Goal: Task Accomplishment & Management: Use online tool/utility

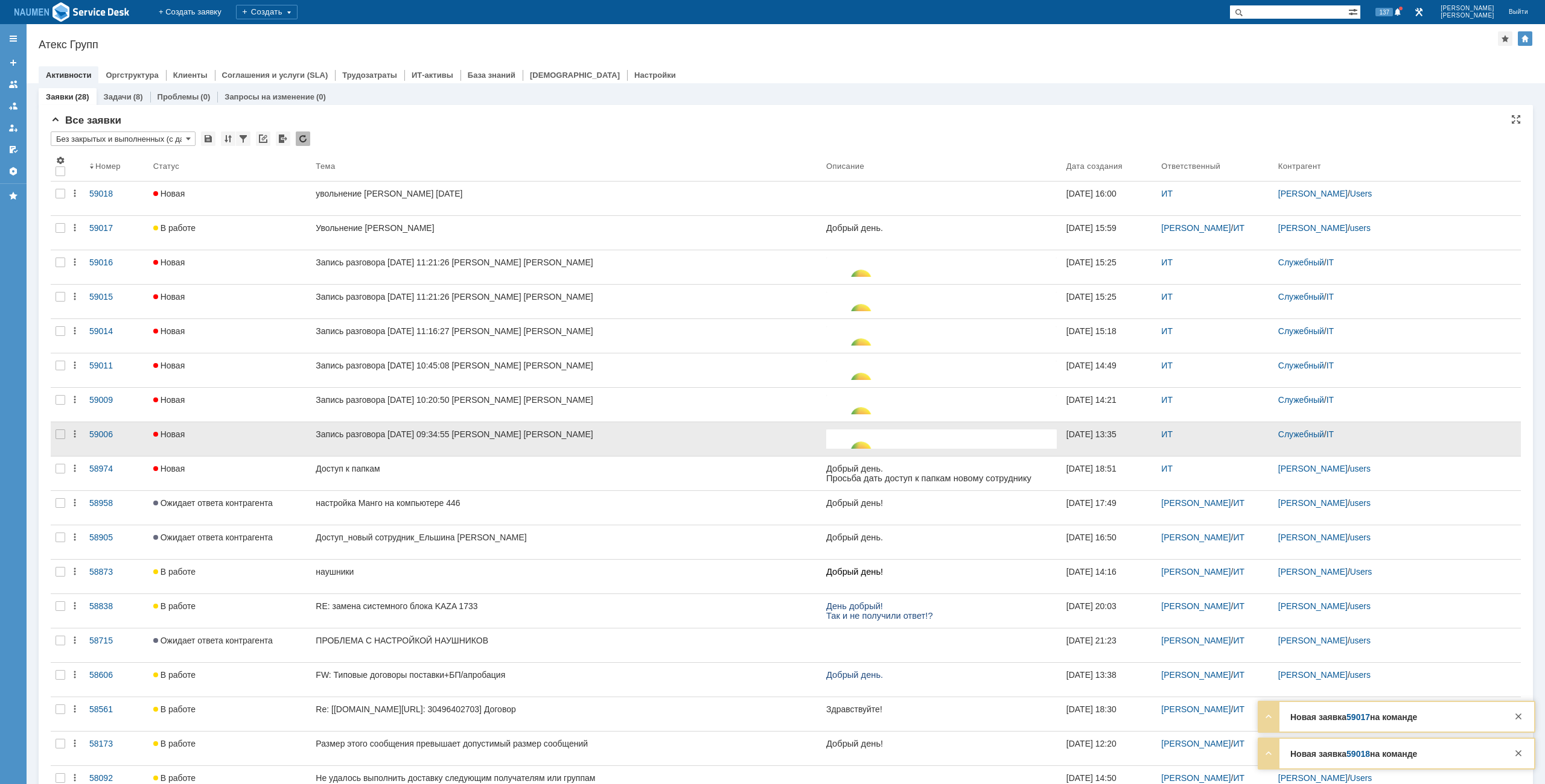
click at [54, 431] on div at bounding box center [60, 439] width 19 height 34
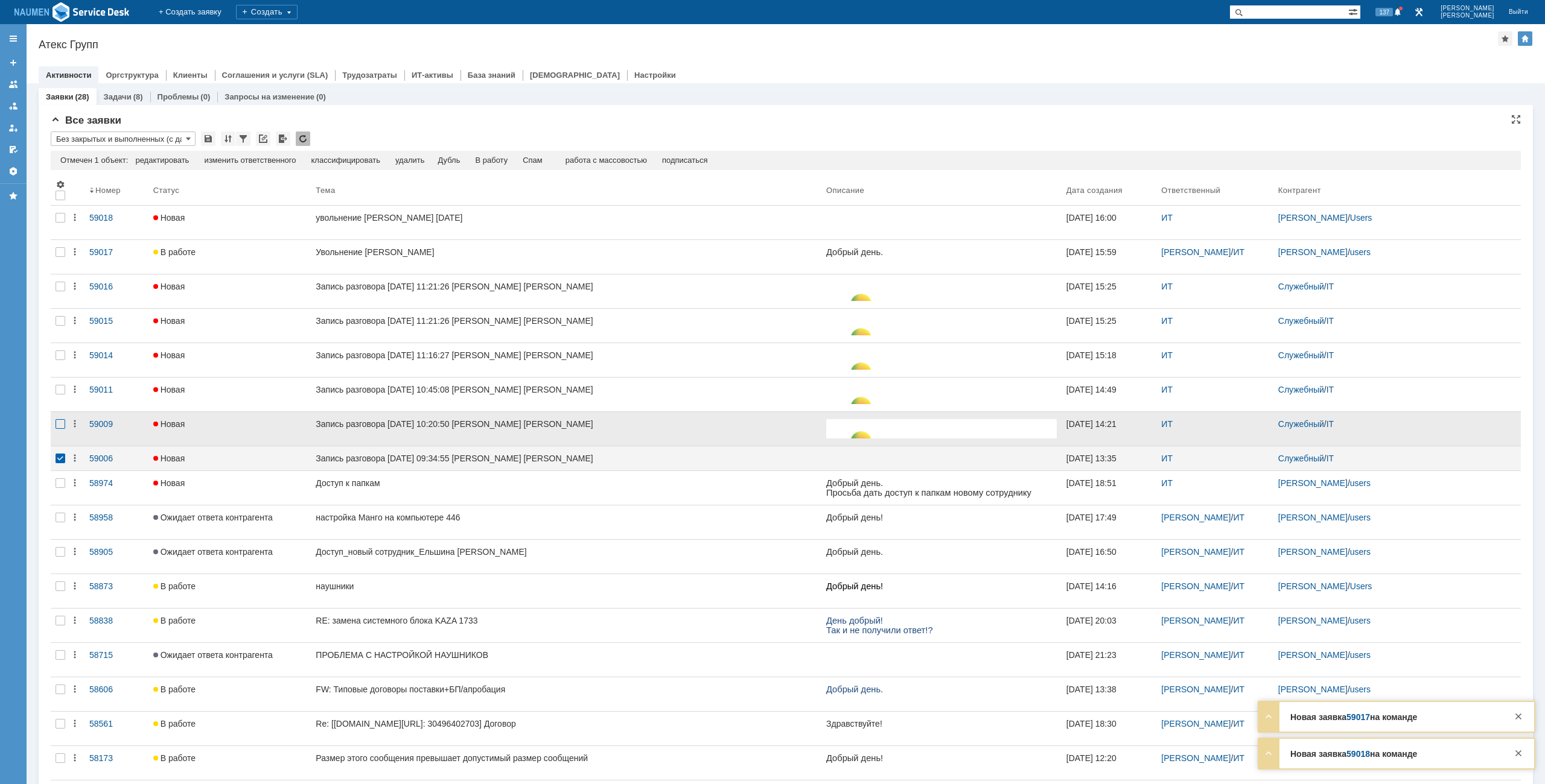
click at [57, 426] on div at bounding box center [60, 424] width 9 height 9
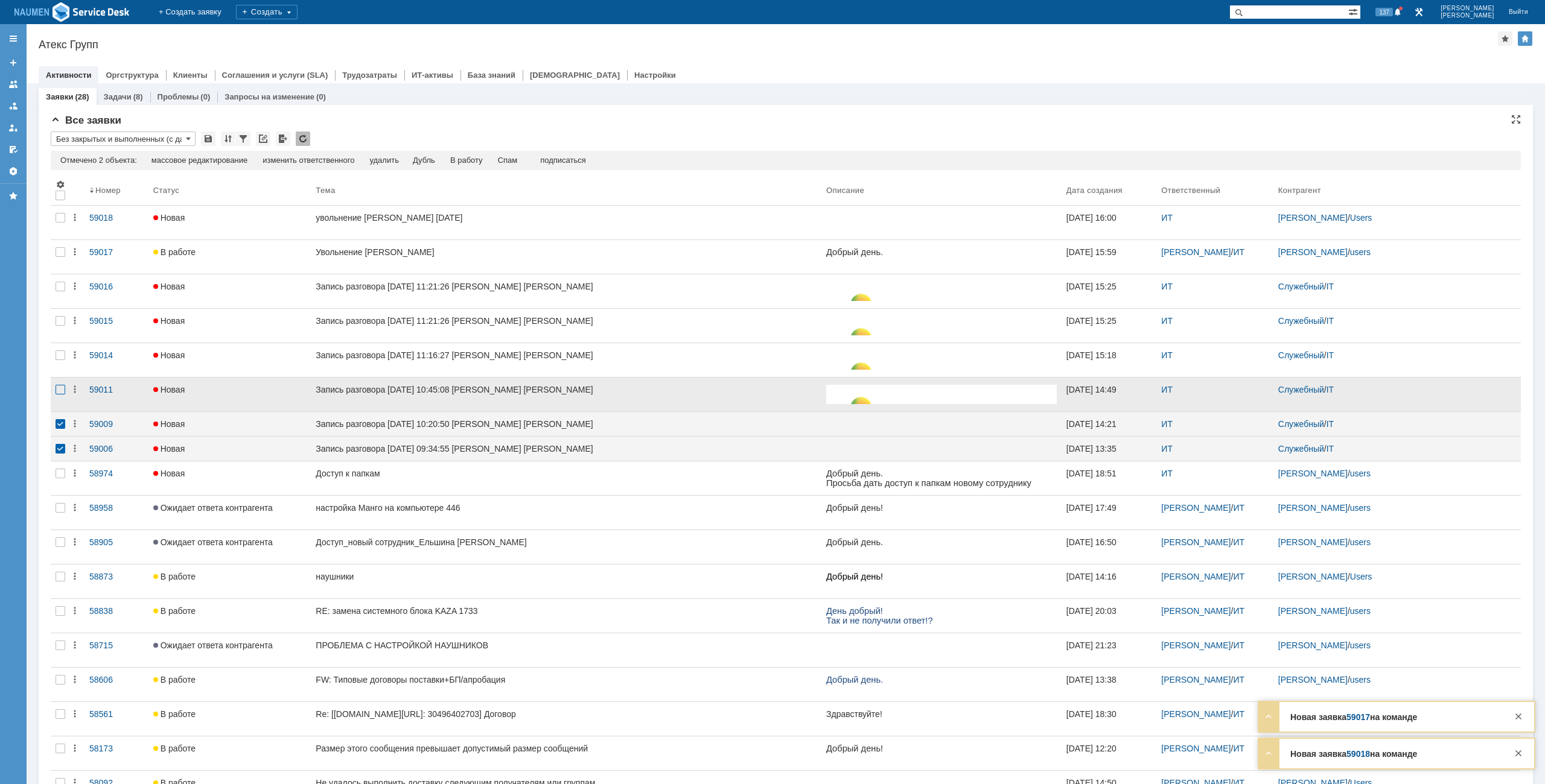
click at [60, 393] on div at bounding box center [60, 389] width 9 height 9
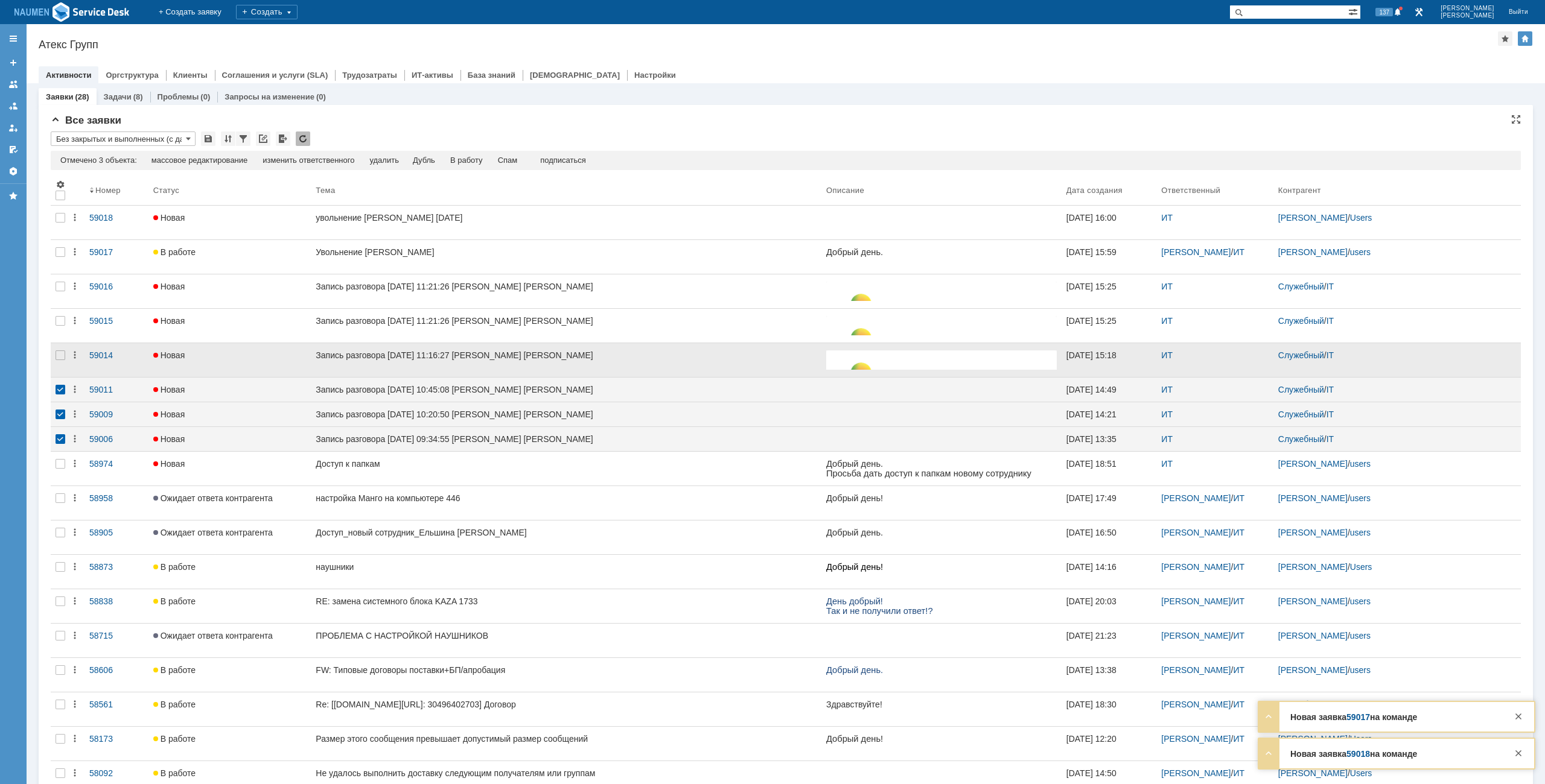
click at [63, 348] on div at bounding box center [60, 360] width 19 height 34
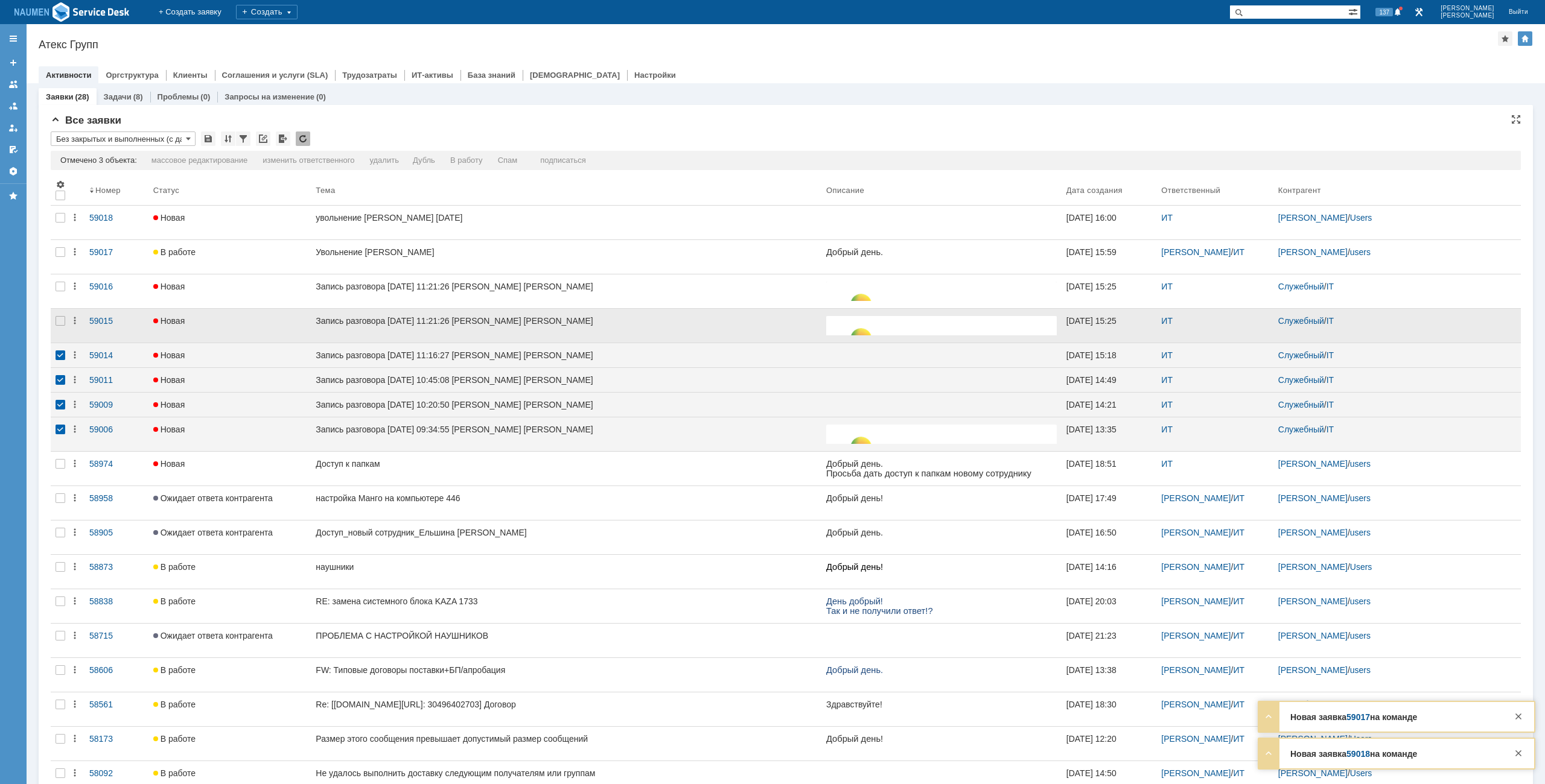
click at [62, 313] on div at bounding box center [60, 326] width 19 height 34
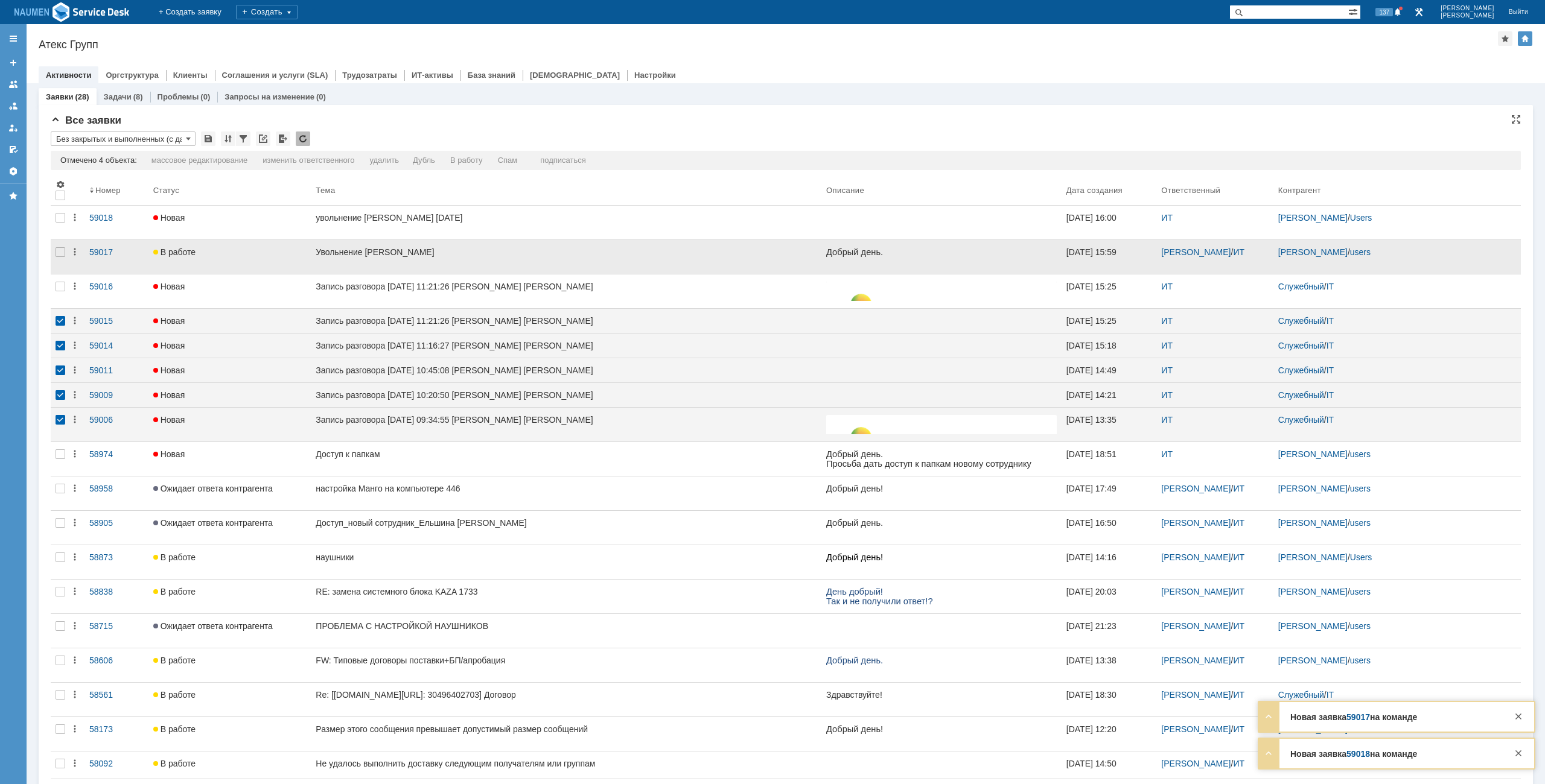
click at [62, 272] on div at bounding box center [60, 257] width 19 height 34
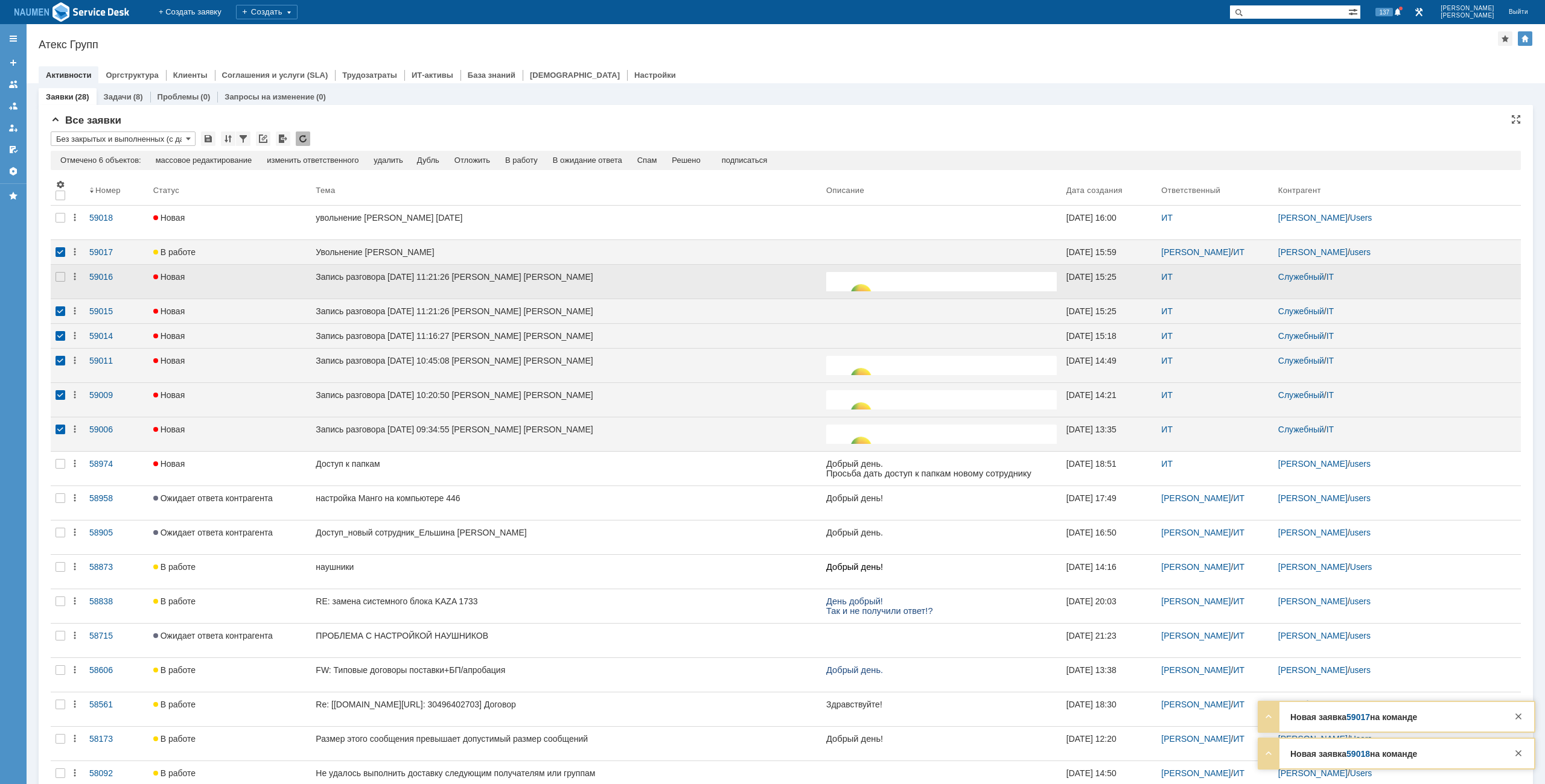
click at [62, 269] on div at bounding box center [60, 282] width 19 height 34
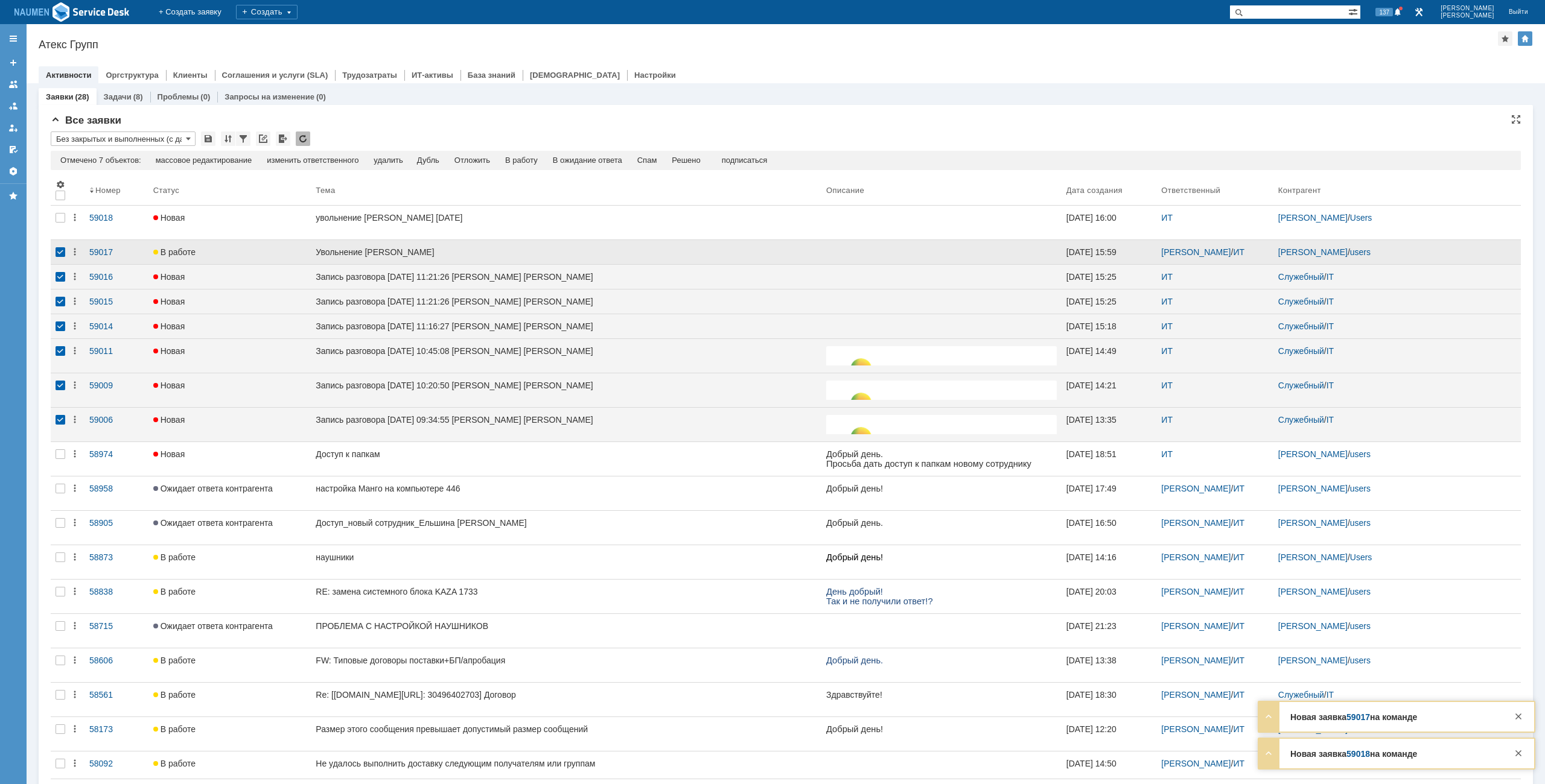
click at [57, 256] on div at bounding box center [60, 252] width 9 height 9
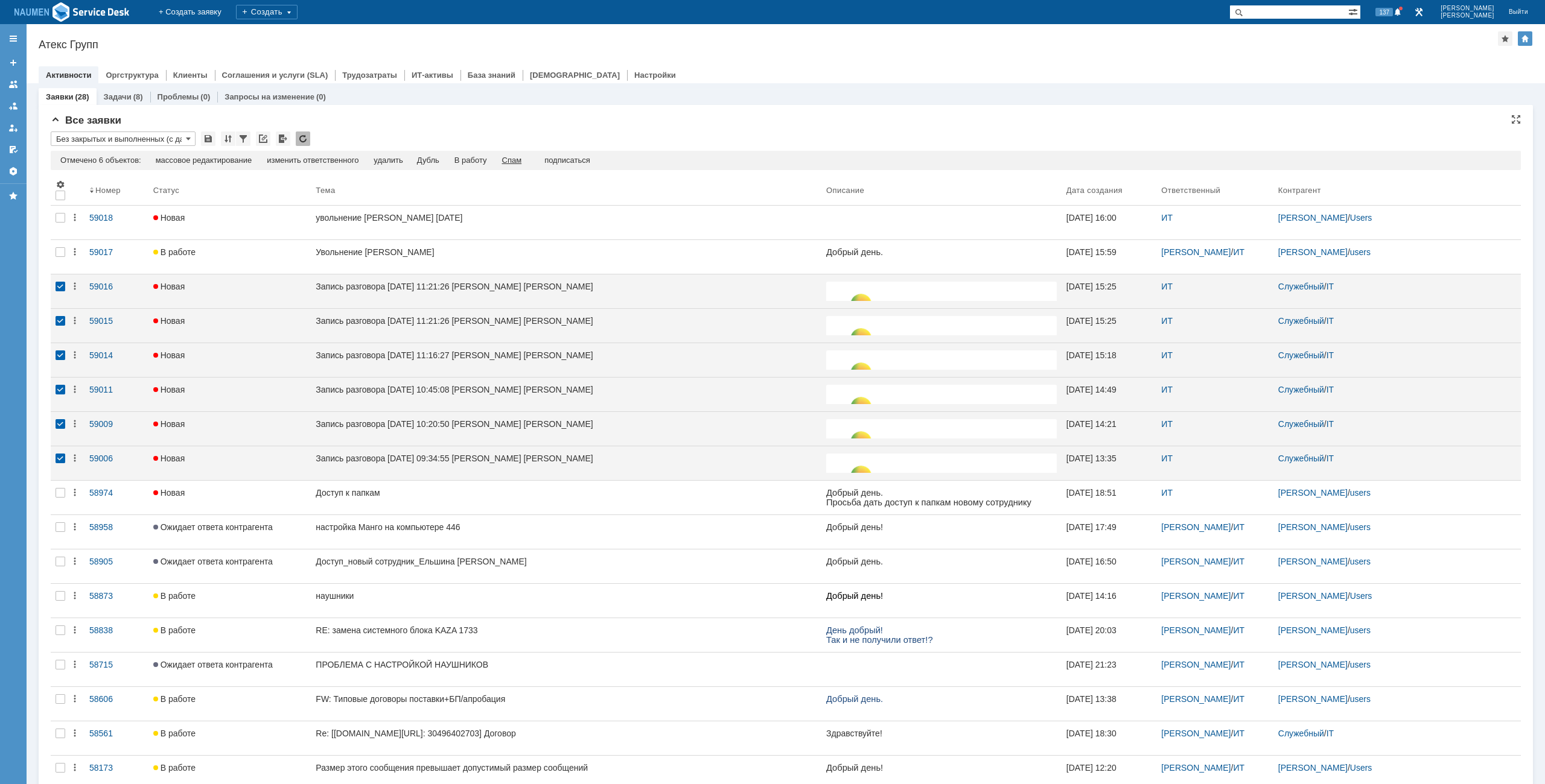
click at [518, 163] on div "Спам" at bounding box center [512, 160] width 20 height 9
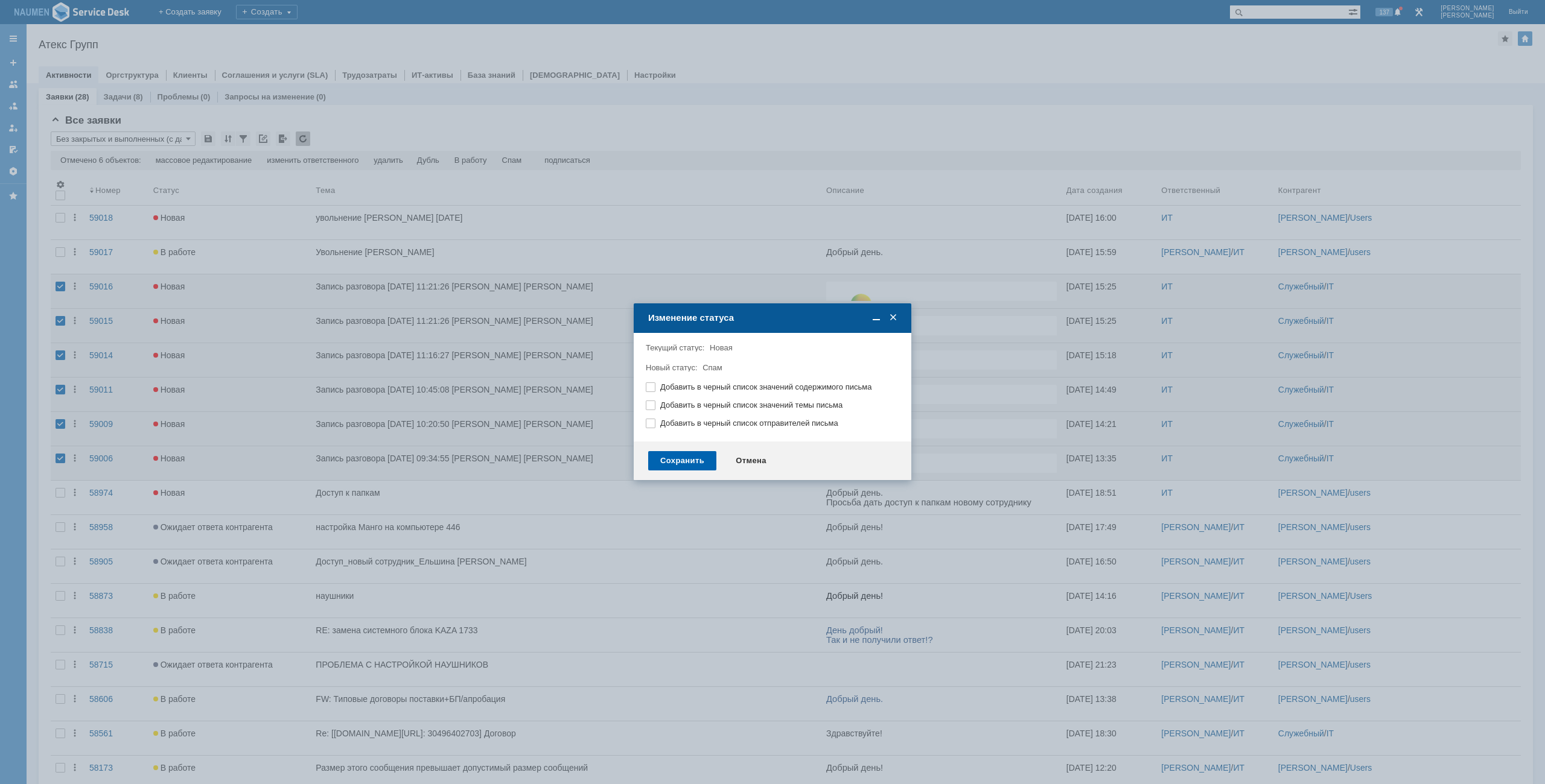
click at [695, 458] on div "Сохранить" at bounding box center [682, 461] width 68 height 19
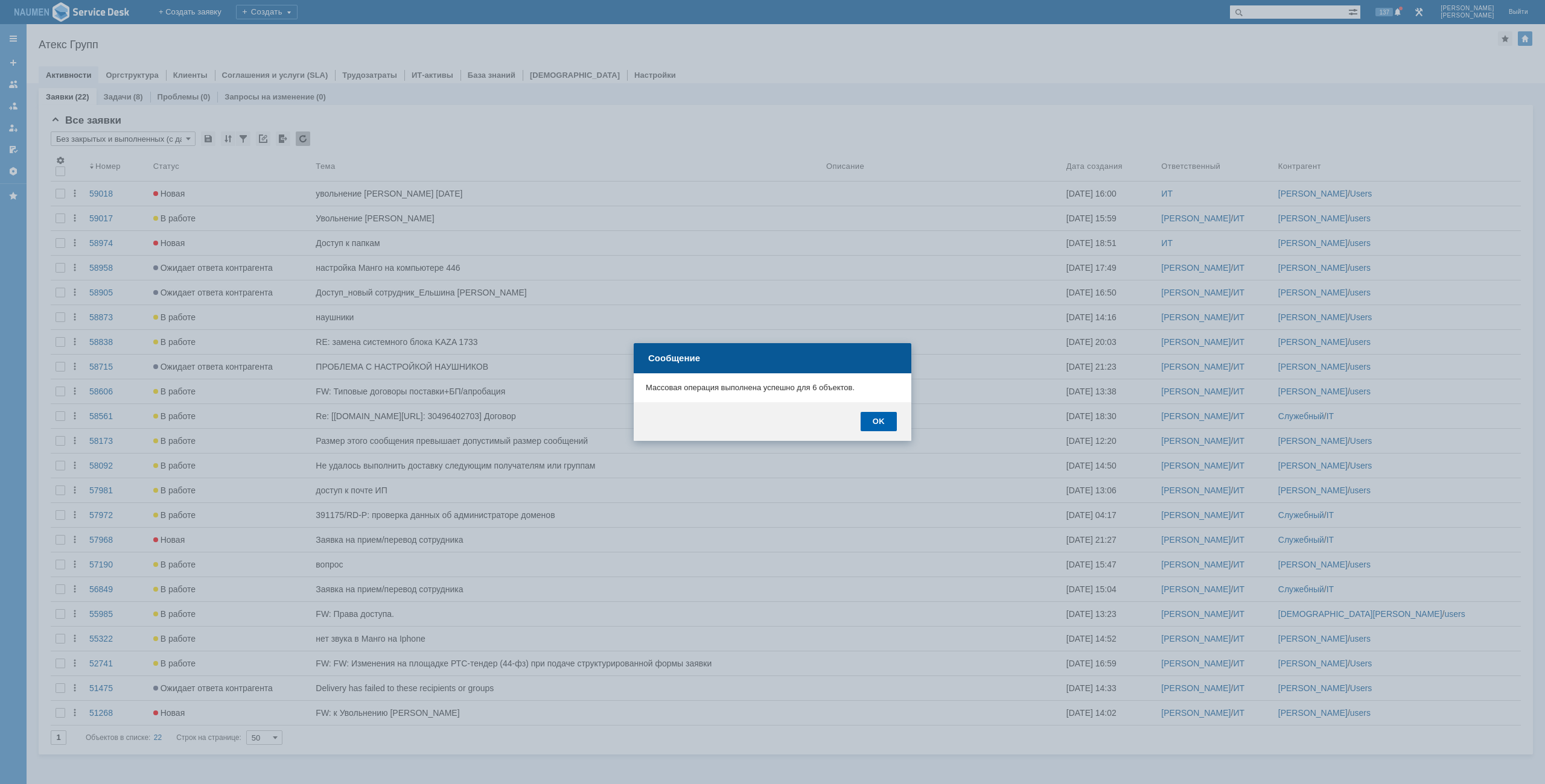
click at [876, 414] on div "OK" at bounding box center [879, 421] width 36 height 19
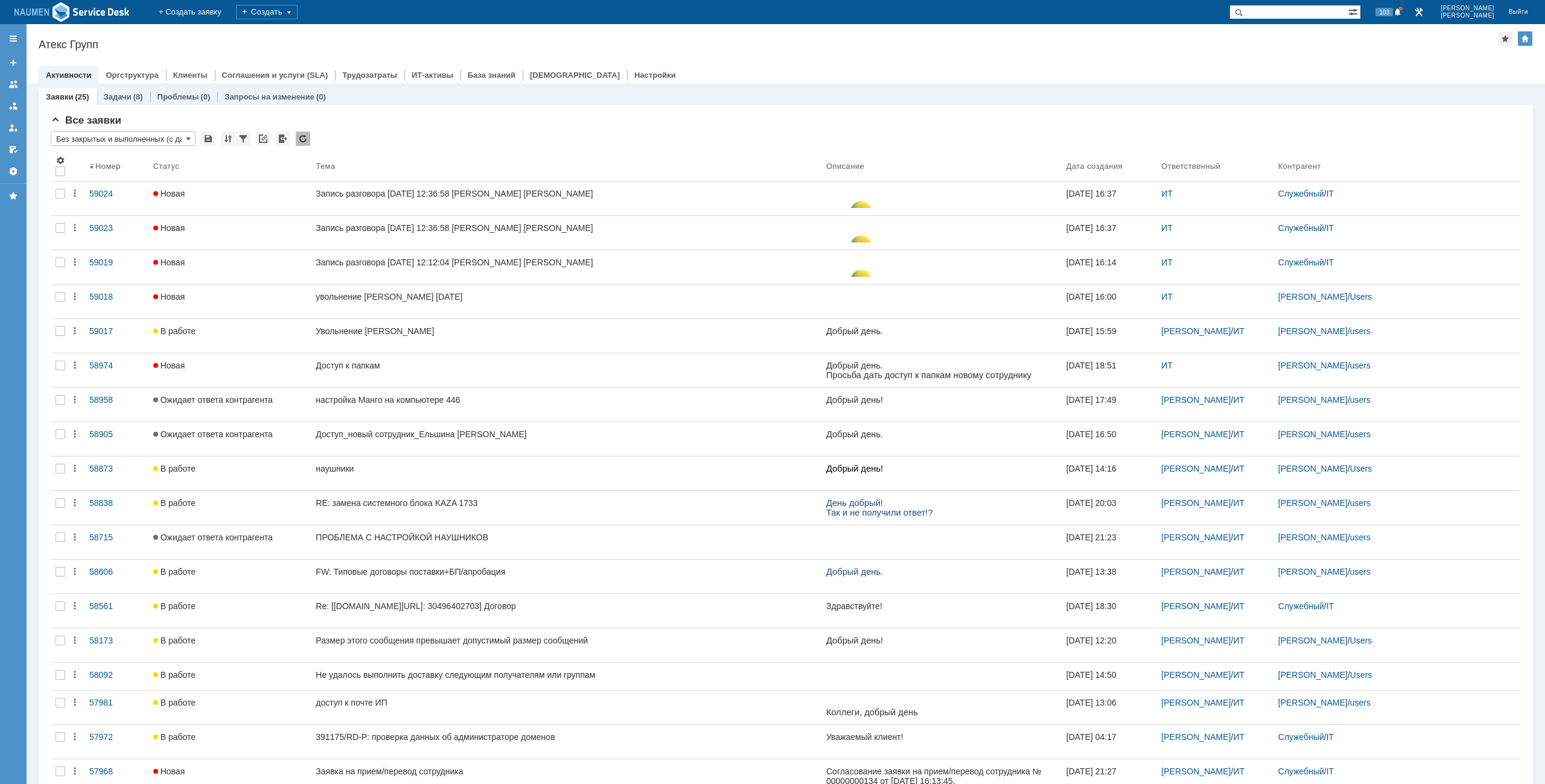
click at [671, 62] on div at bounding box center [786, 62] width 1495 height 9
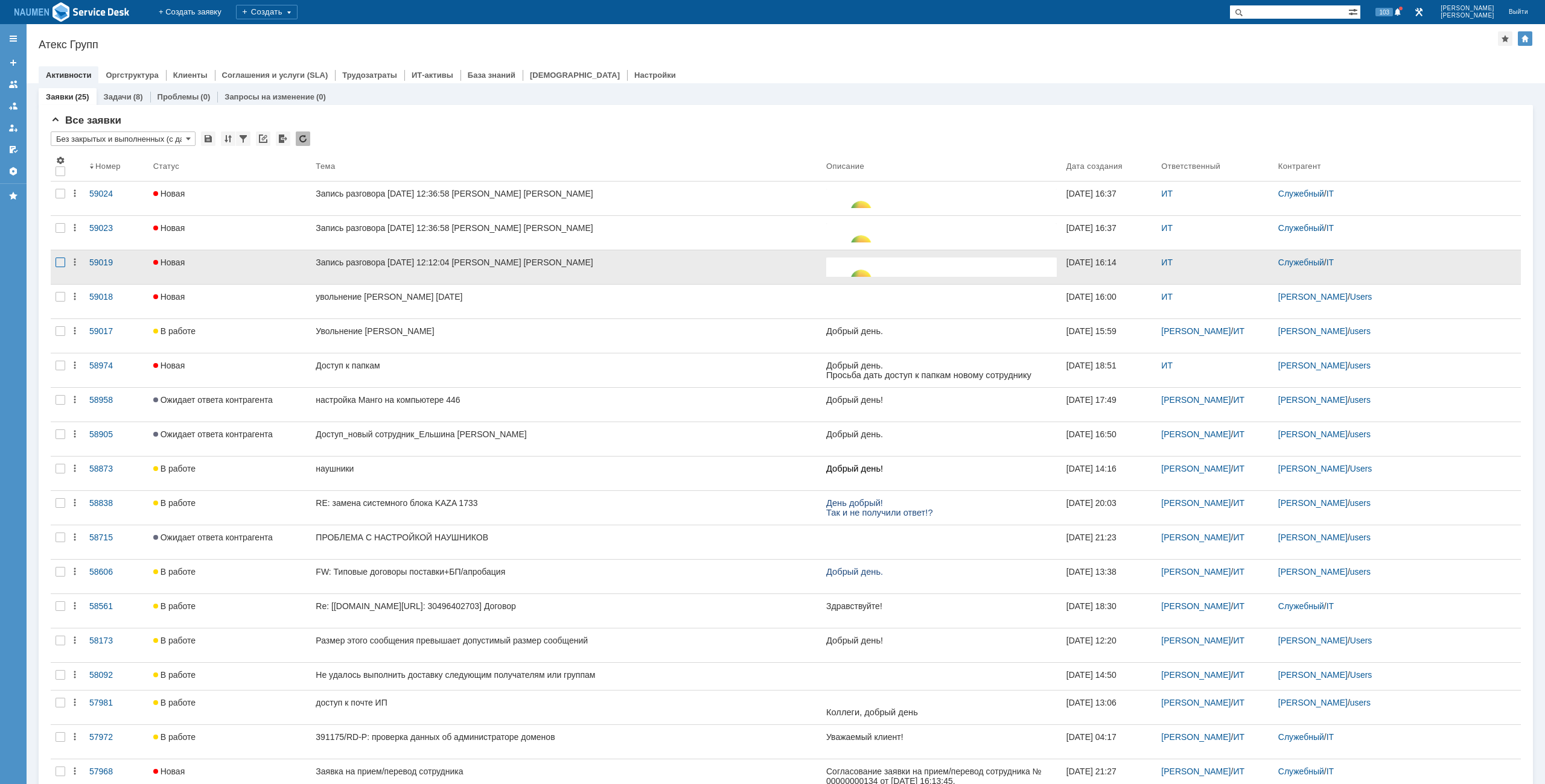
click at [62, 266] on div at bounding box center [60, 262] width 9 height 9
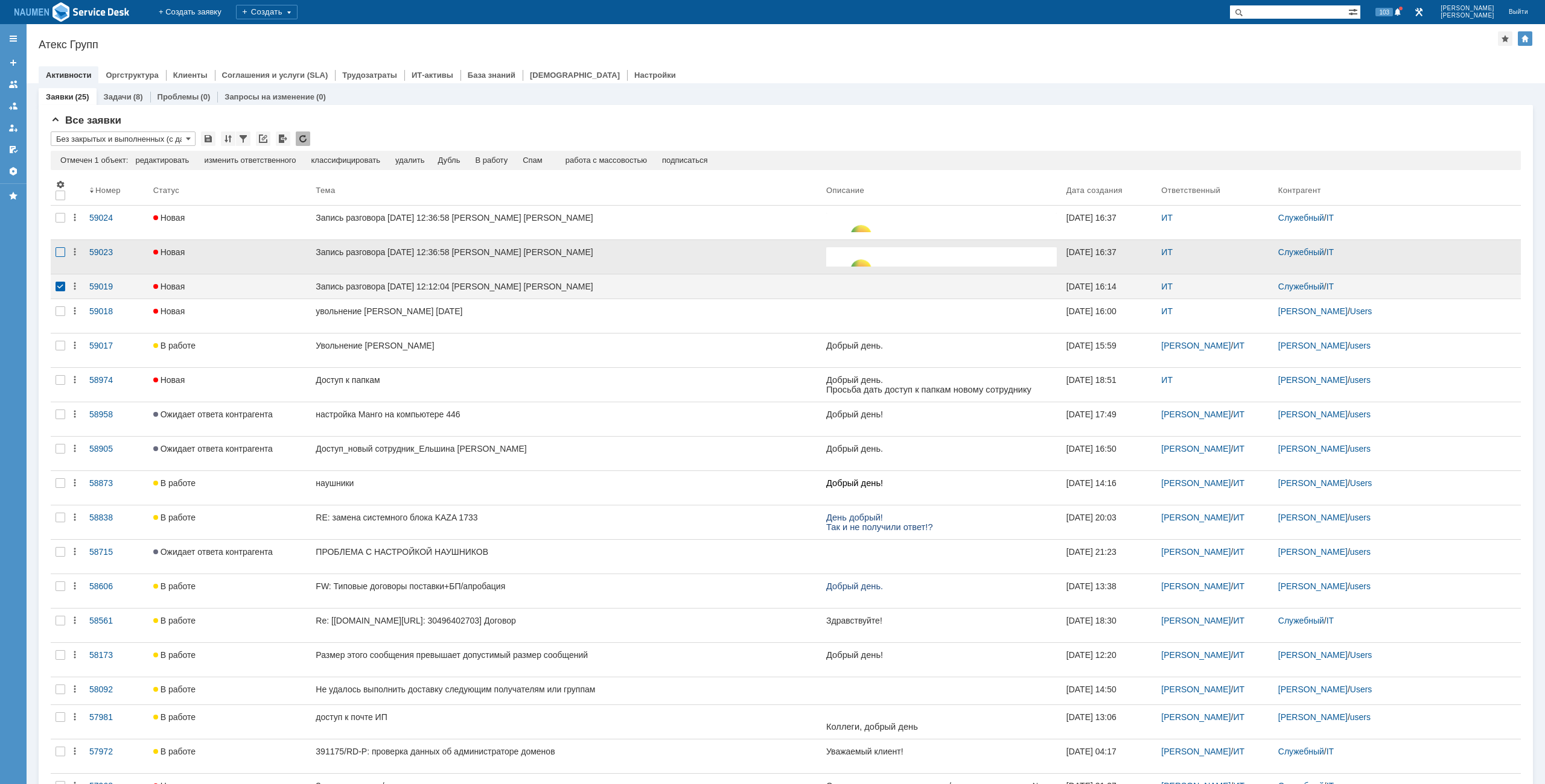
click at [63, 254] on div at bounding box center [60, 252] width 9 height 9
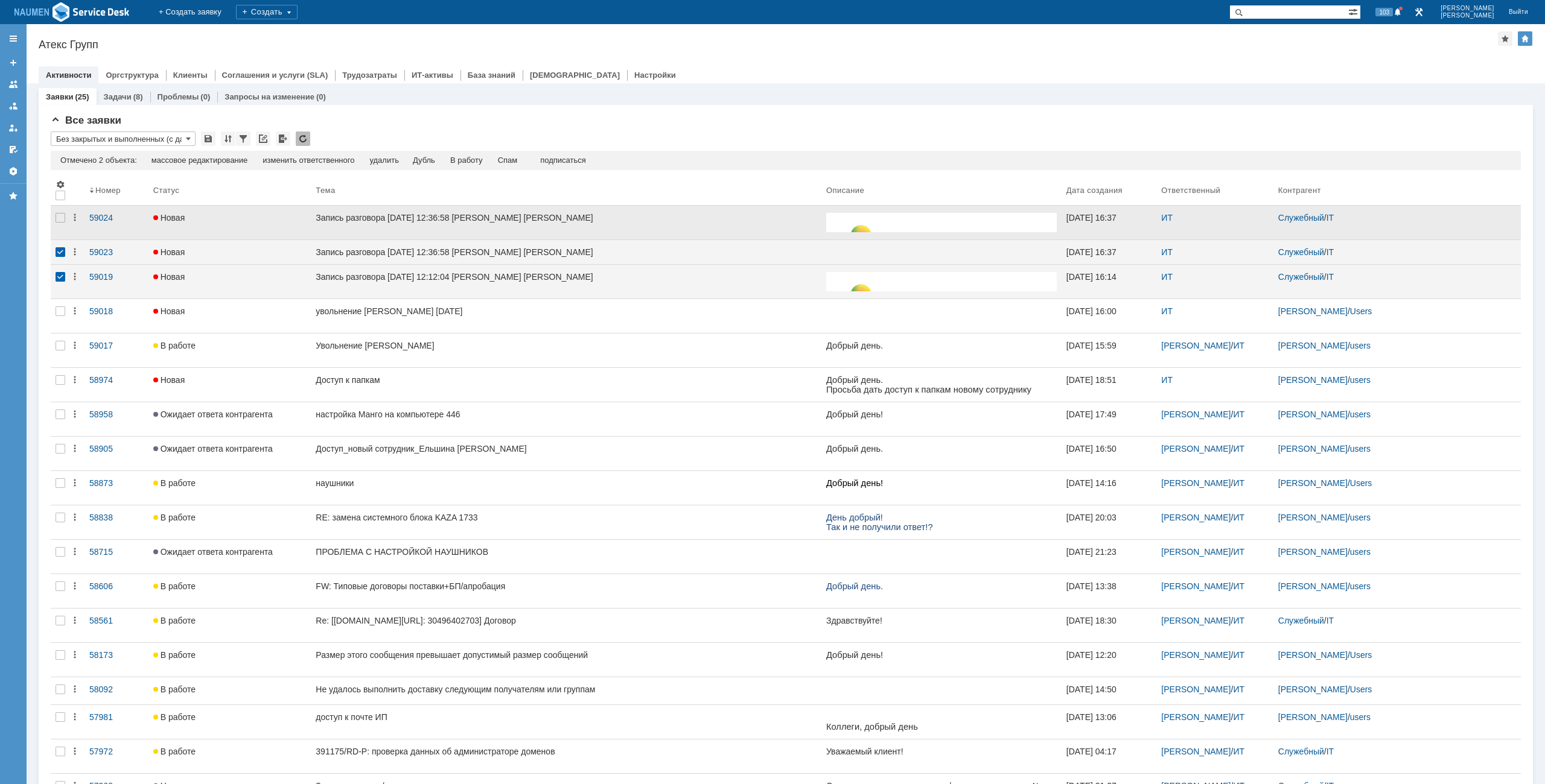
click at [62, 230] on div at bounding box center [60, 223] width 19 height 34
click at [512, 153] on div "Отмечено 3 объекта: редактировать массовое редактирование изменить ответственно…" at bounding box center [786, 160] width 1470 height 19
click at [515, 163] on div "Спам" at bounding box center [508, 160] width 20 height 9
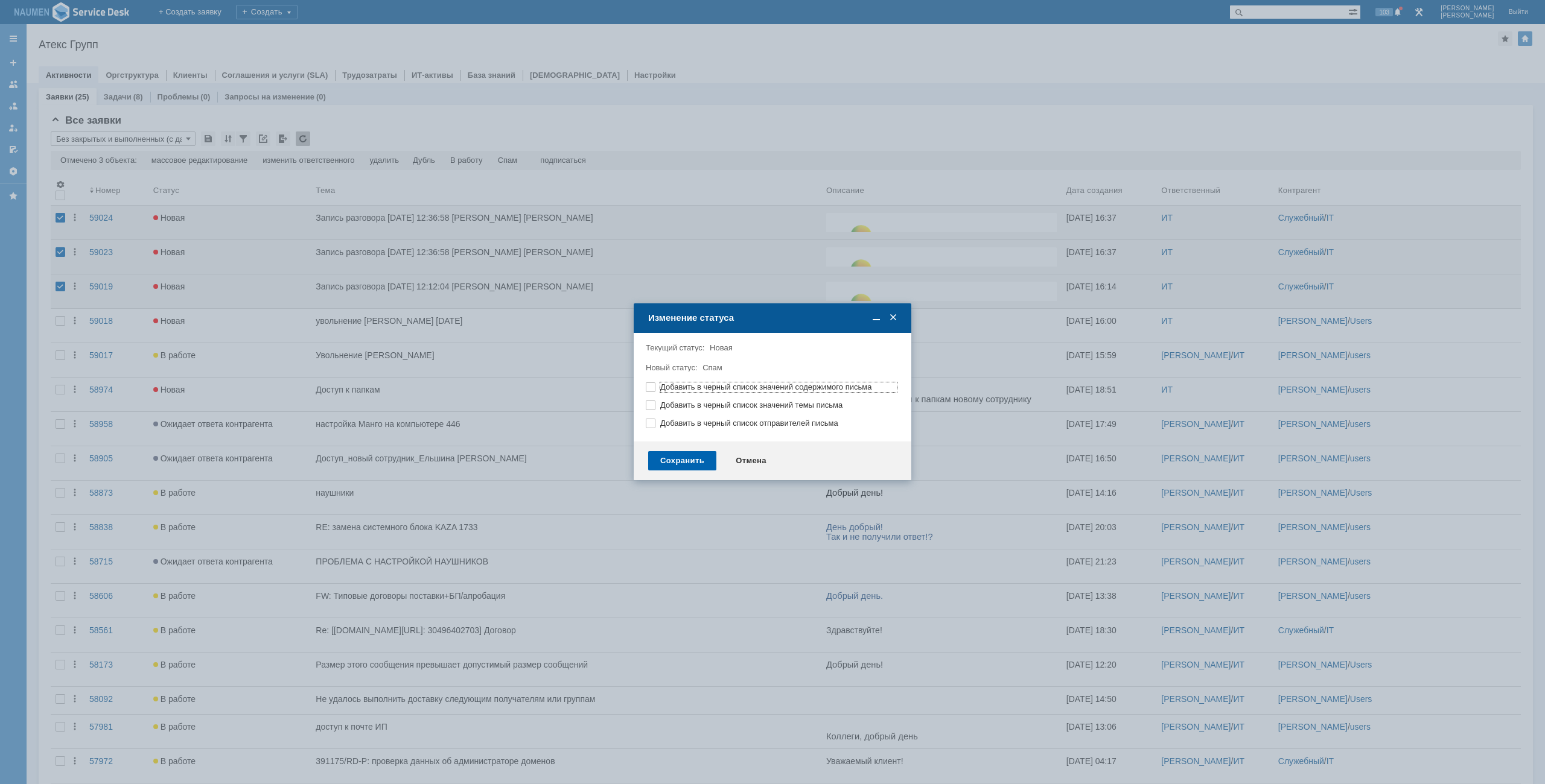
click at [690, 455] on div "Сохранить" at bounding box center [682, 461] width 68 height 19
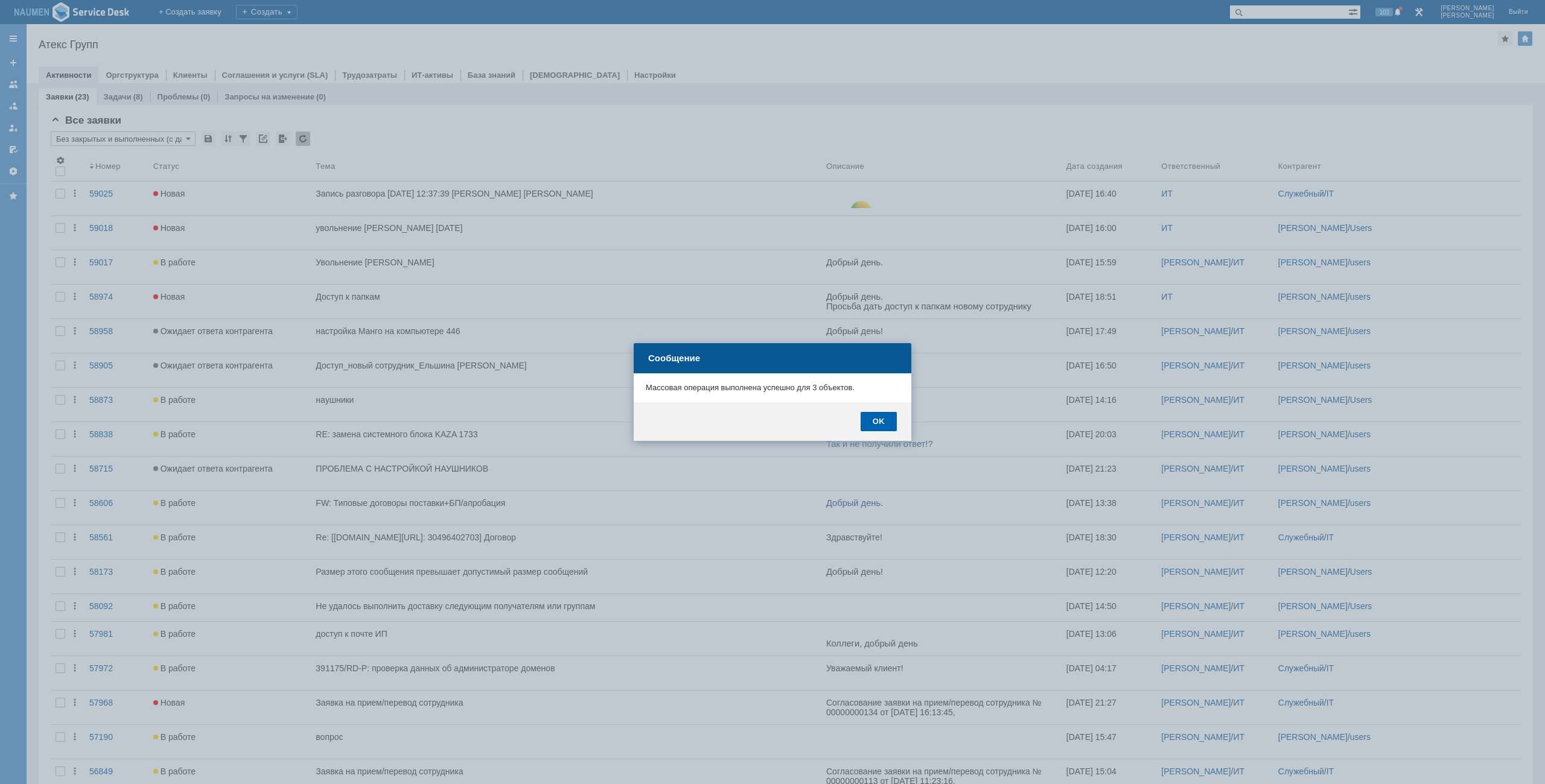
click at [891, 424] on div "OK" at bounding box center [879, 421] width 36 height 19
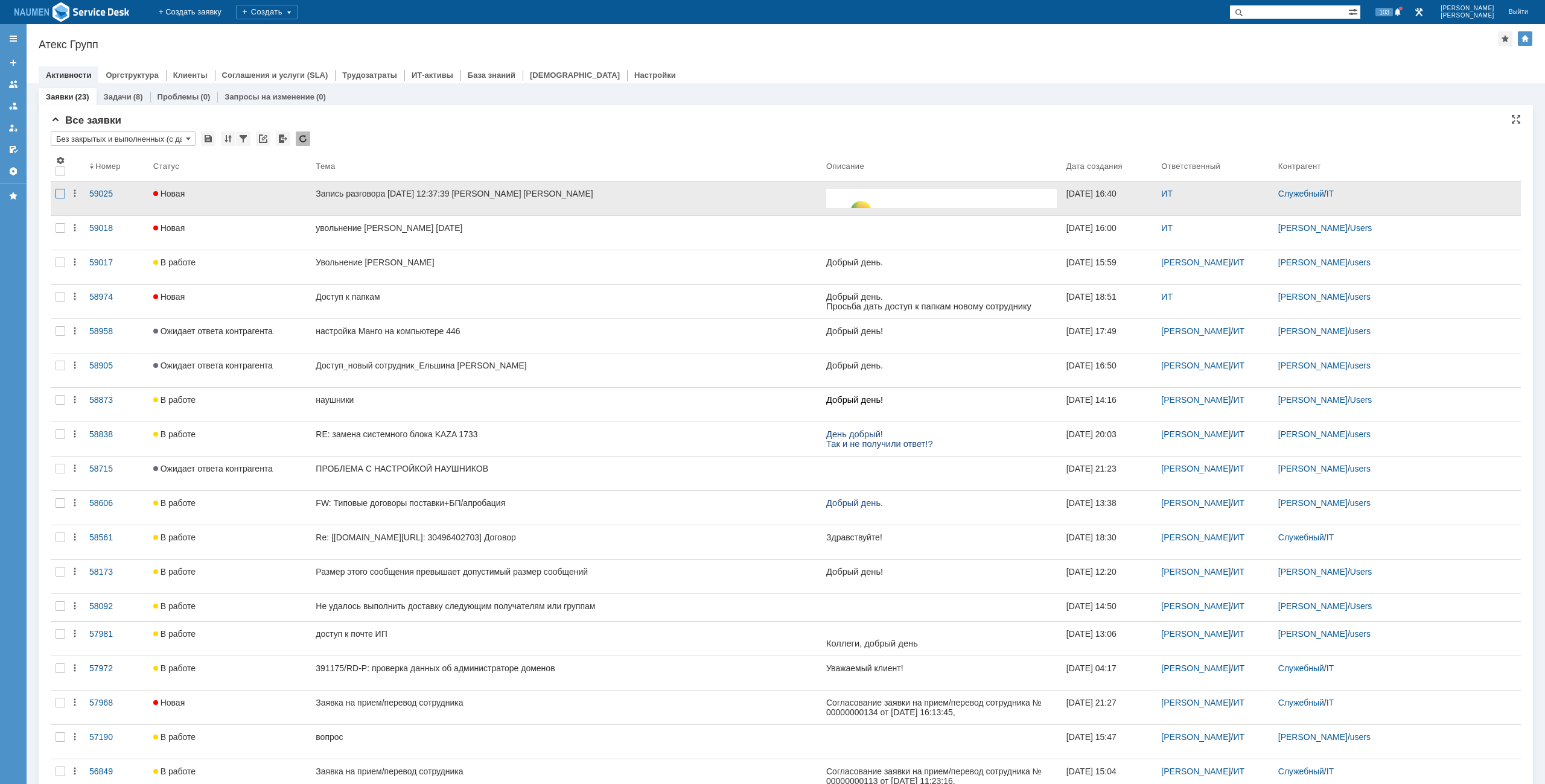
click at [62, 194] on div at bounding box center [60, 193] width 9 height 9
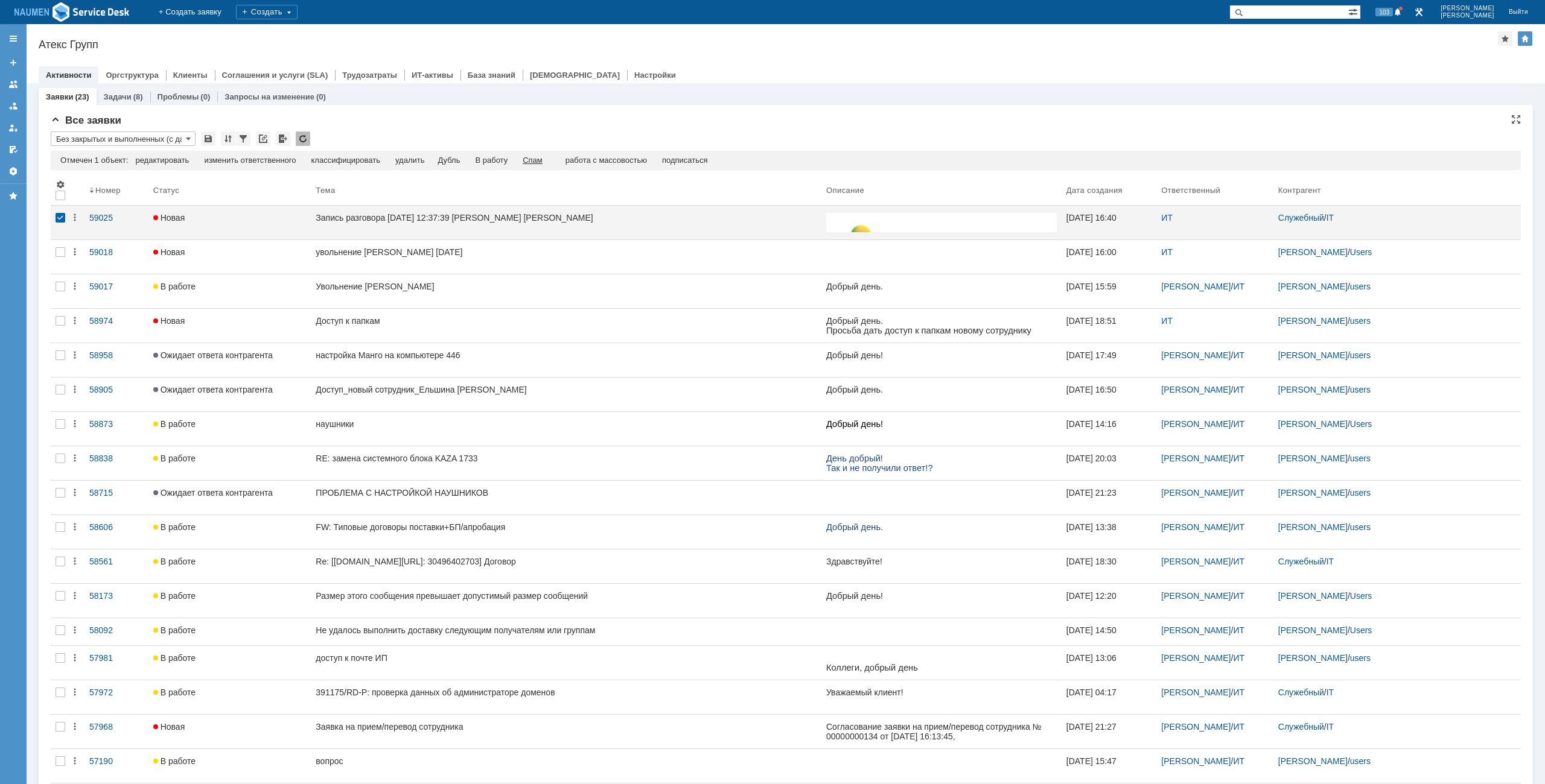
click at [534, 162] on div "Спам" at bounding box center [533, 160] width 20 height 9
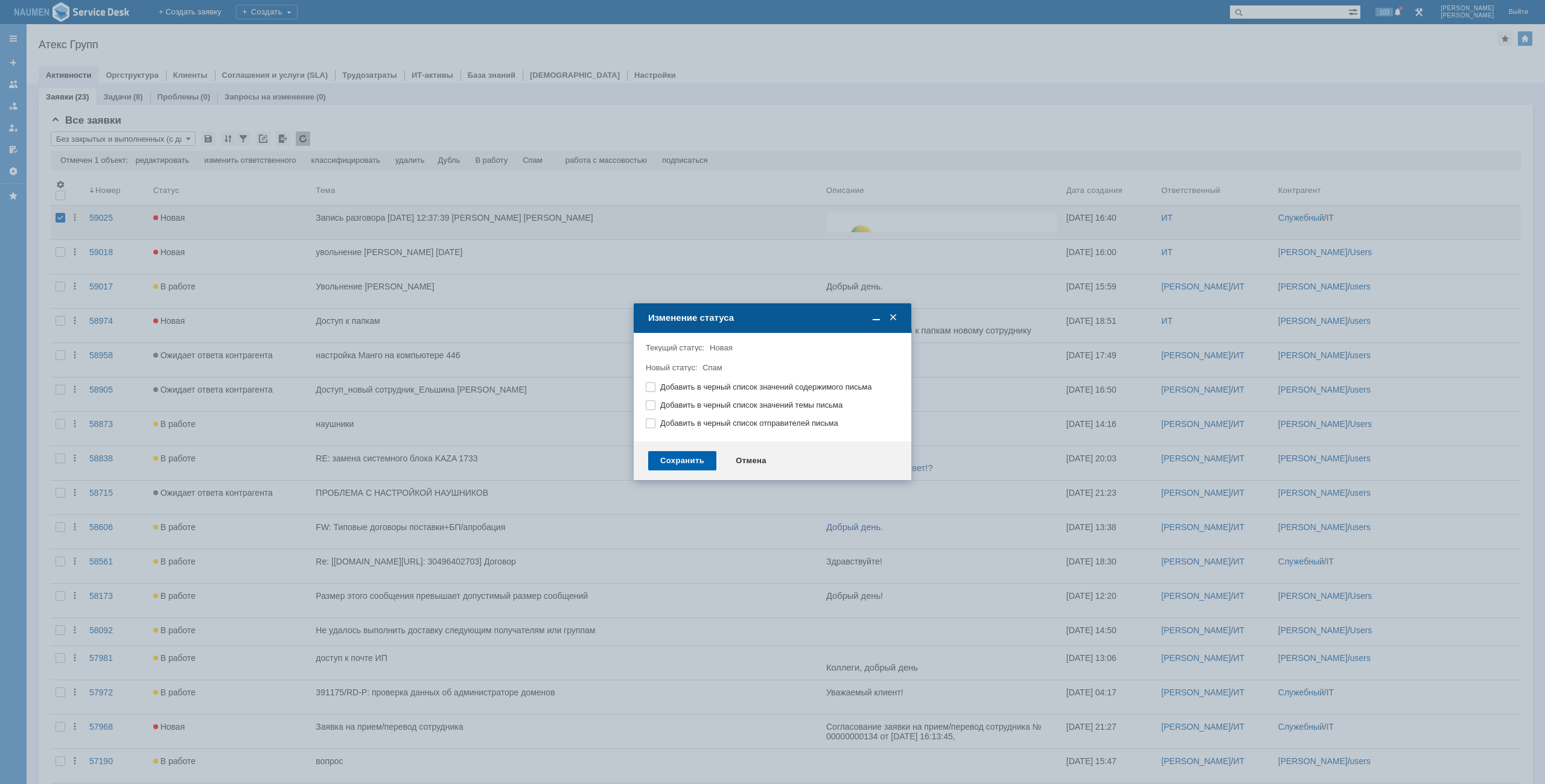
click at [694, 462] on div "Сохранить" at bounding box center [682, 461] width 68 height 19
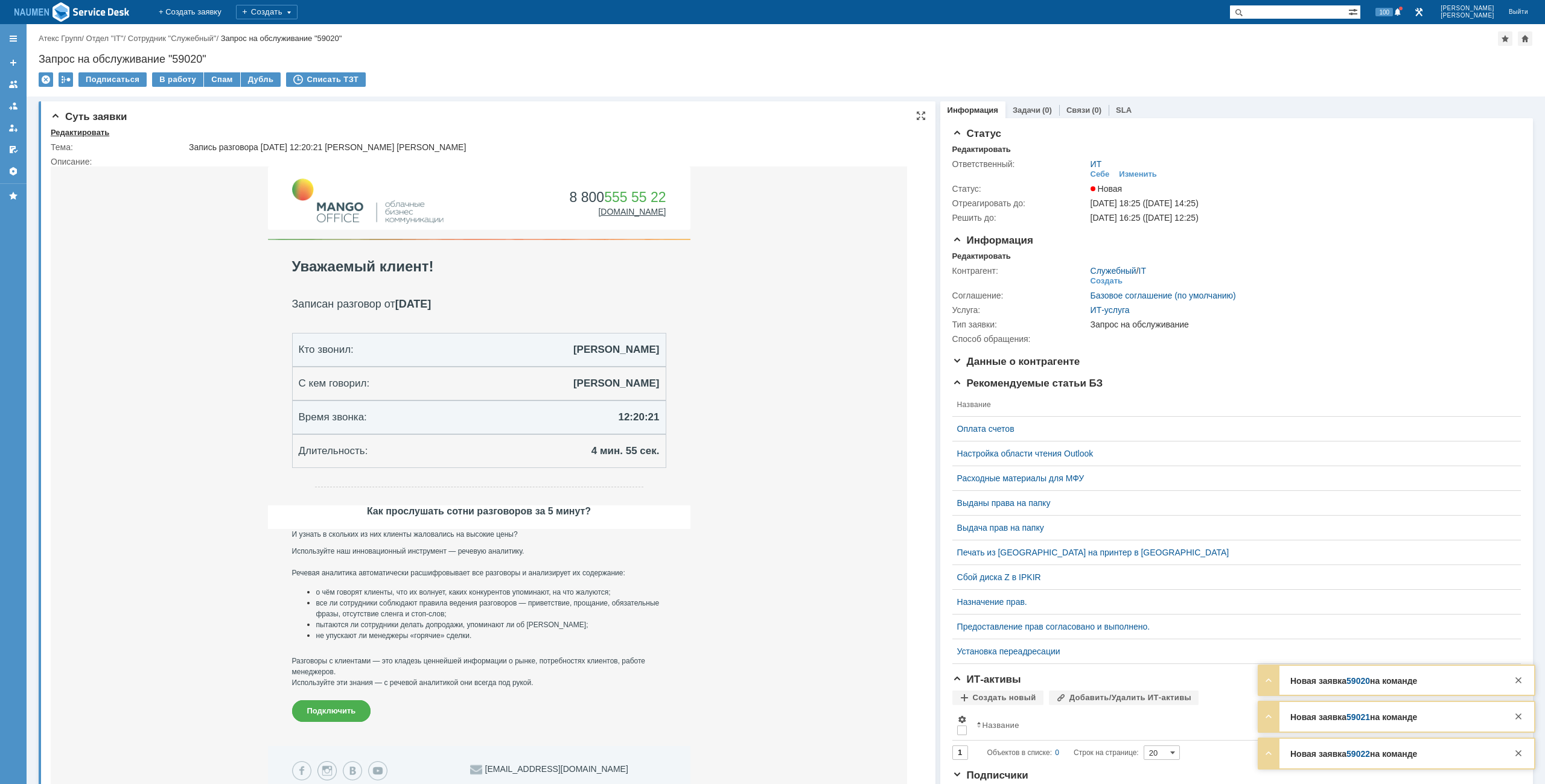
click at [85, 131] on div "Редактировать" at bounding box center [80, 132] width 58 height 9
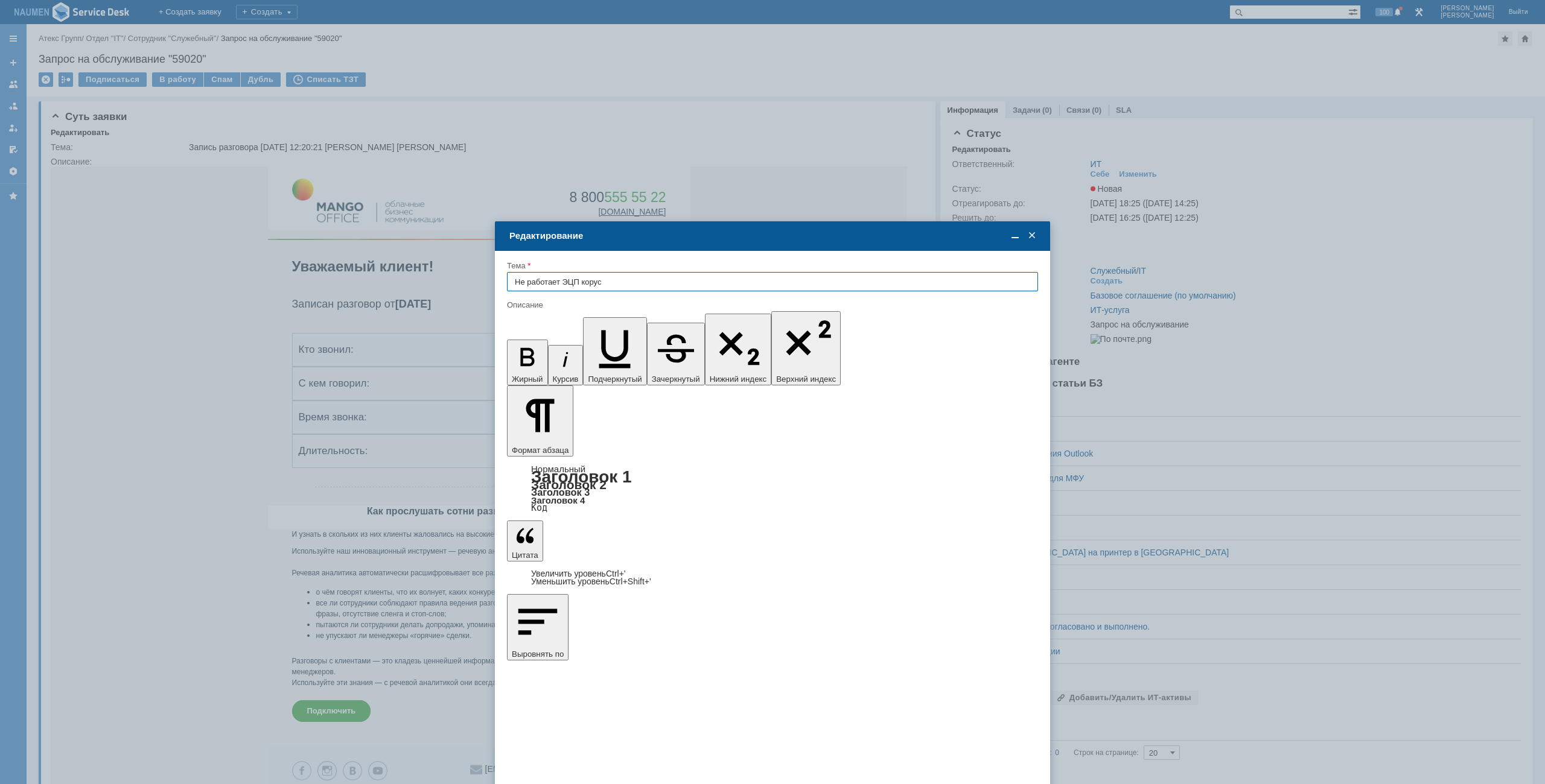
type input "Не работает ЭЦП корус"
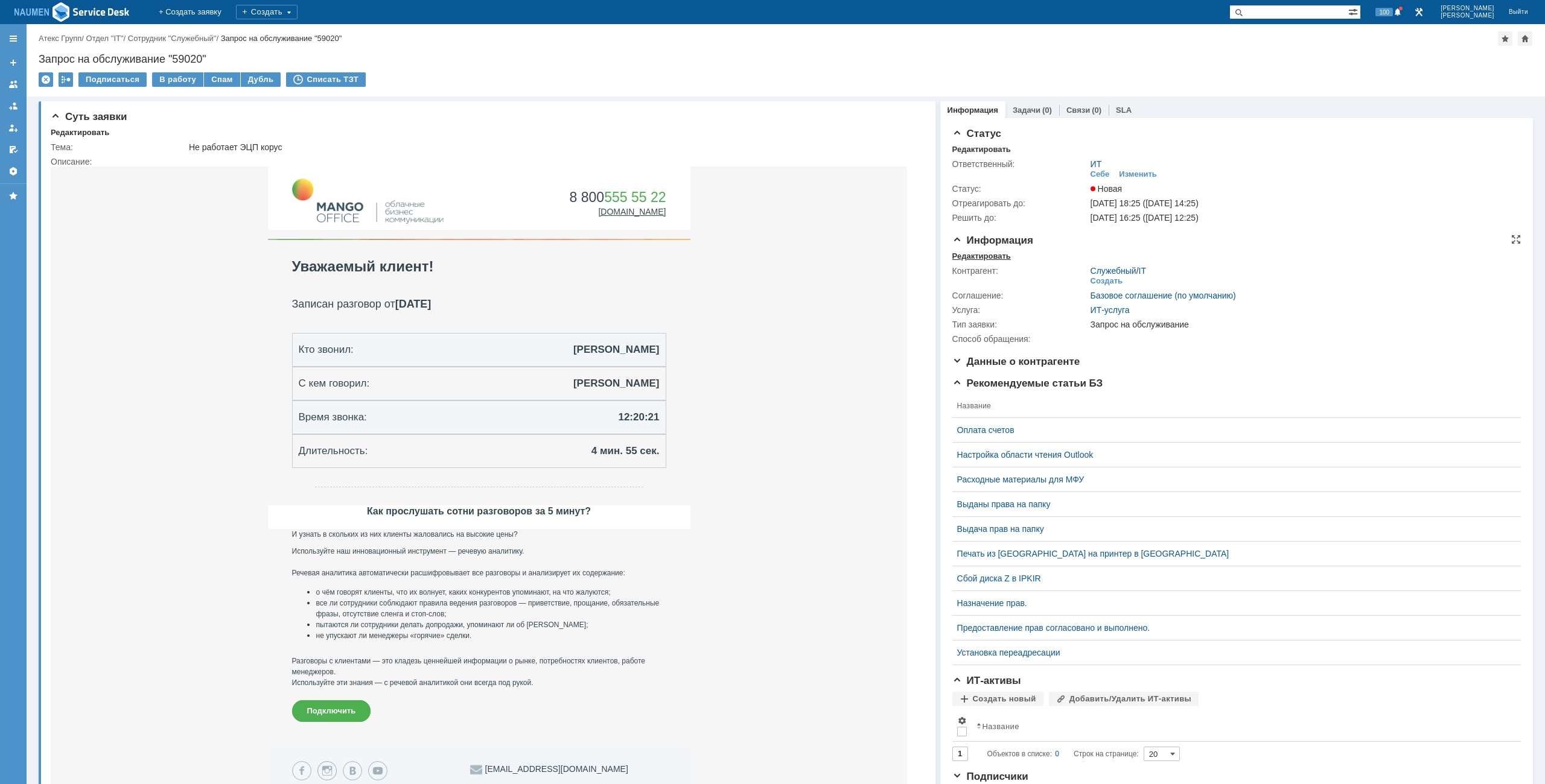
click at [963, 258] on div "Редактировать" at bounding box center [982, 256] width 58 height 9
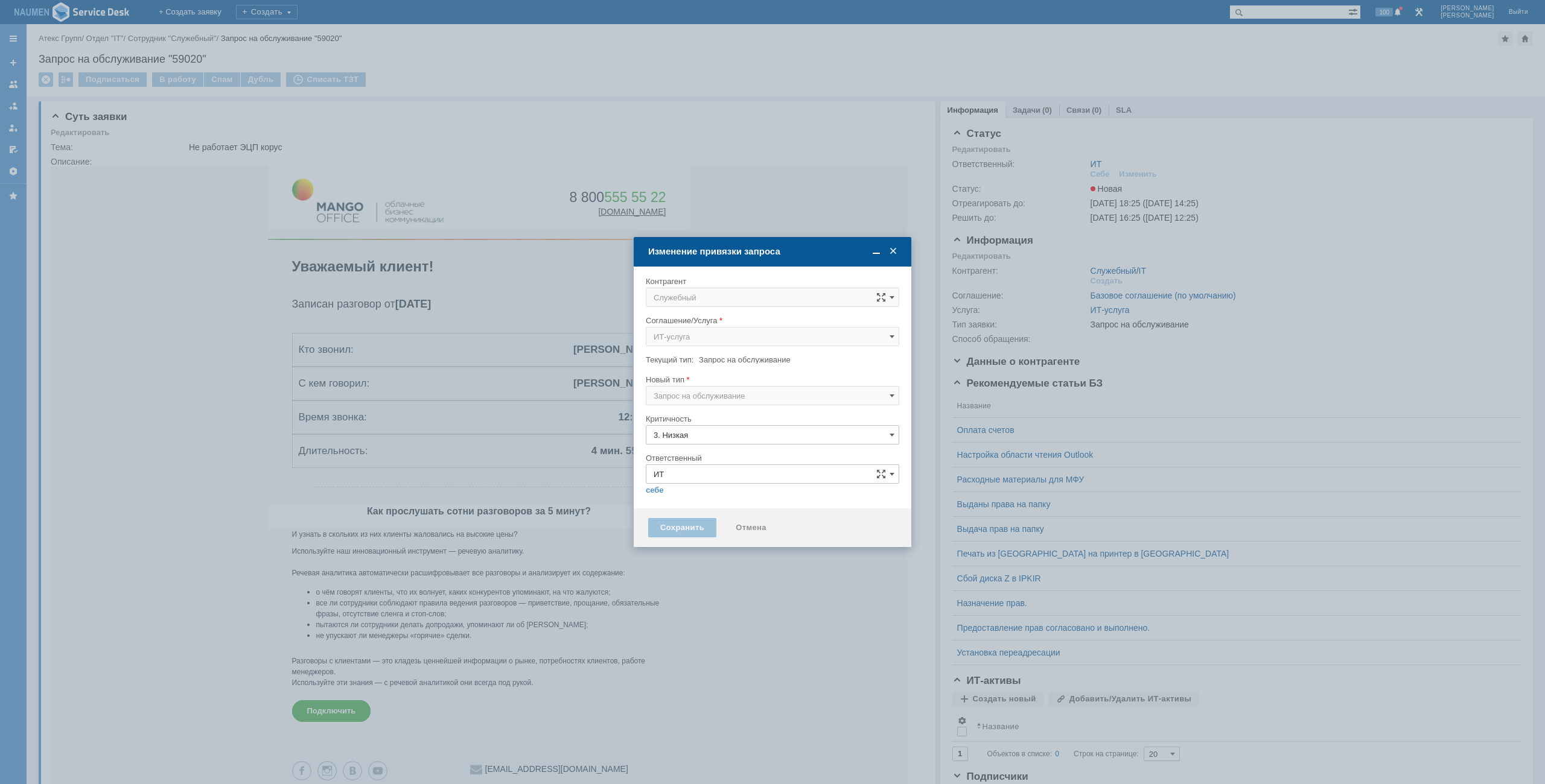
type input "[не указано]"
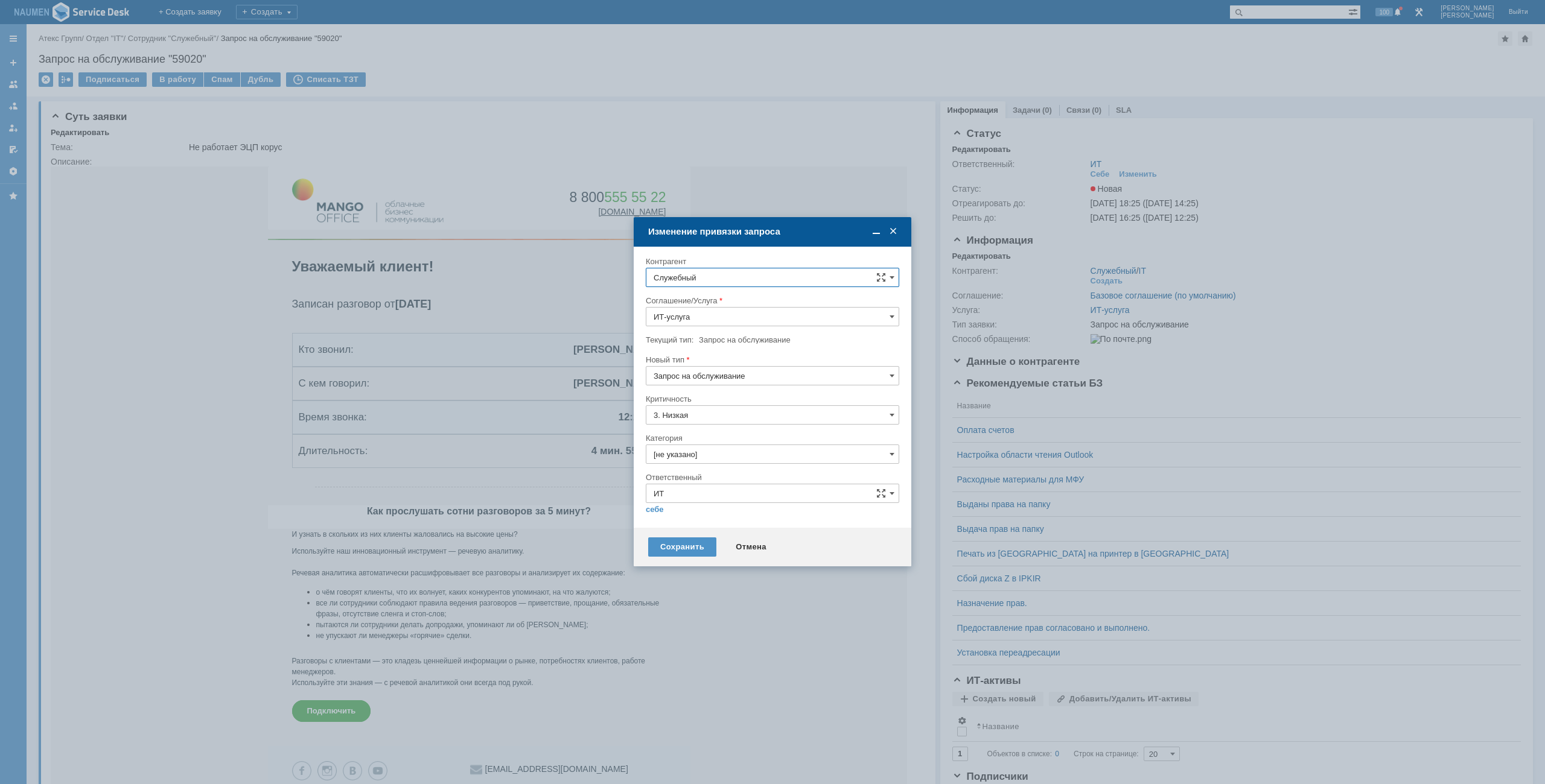
click at [739, 279] on input "Служебный" at bounding box center [772, 277] width 254 height 19
click at [729, 389] on span "[PERSON_NAME]" at bounding box center [729, 387] width 65 height 9
type input "[PERSON_NAME]"
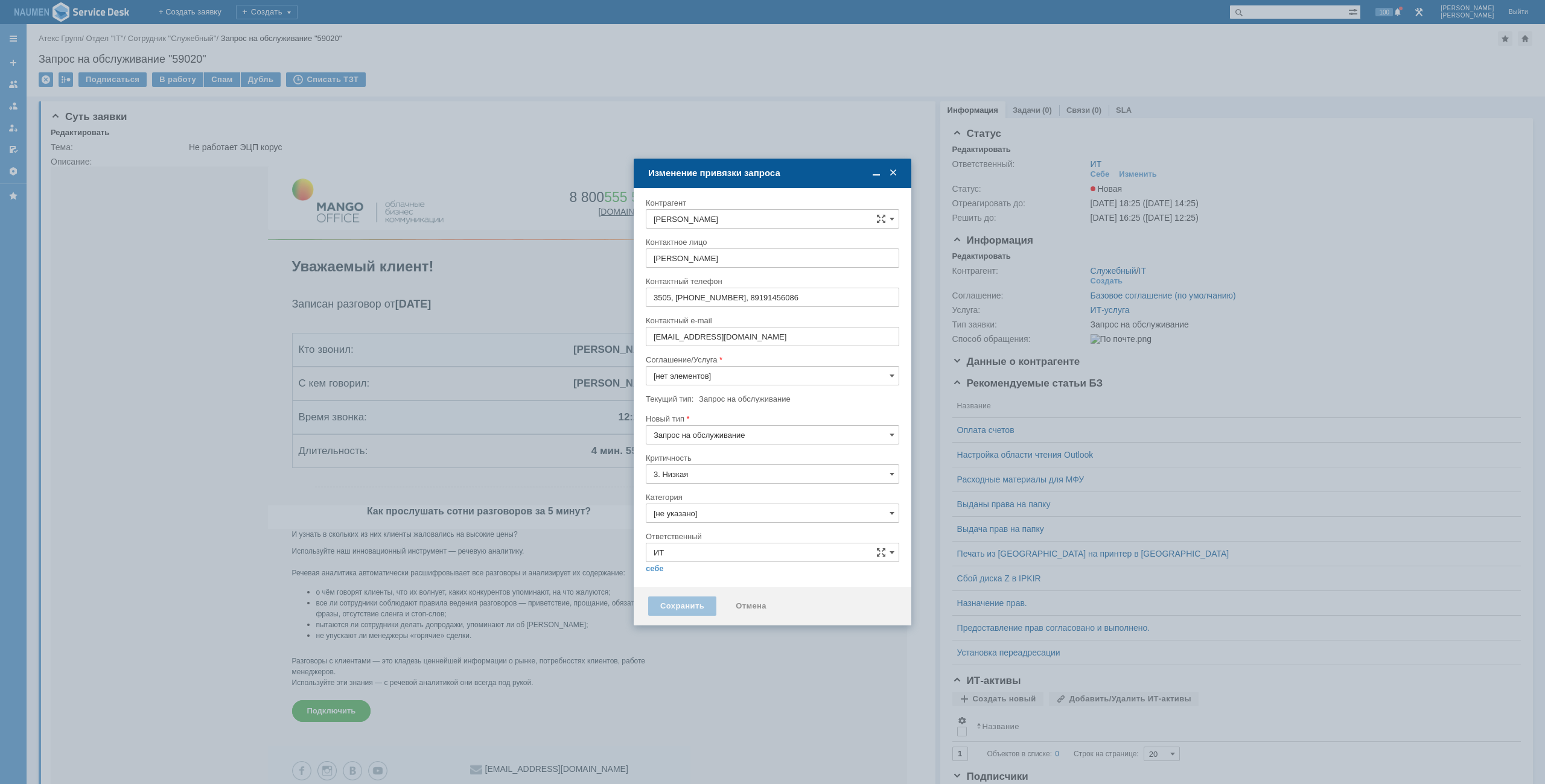
type input "ИТ-услуга"
click at [693, 439] on input "Запрос на обслуживание" at bounding box center [772, 435] width 254 height 19
click at [671, 499] on span "Инцидент" at bounding box center [772, 497] width 238 height 9
type input "Инцидент"
click at [678, 513] on input "[не указано]" at bounding box center [772, 513] width 254 height 19
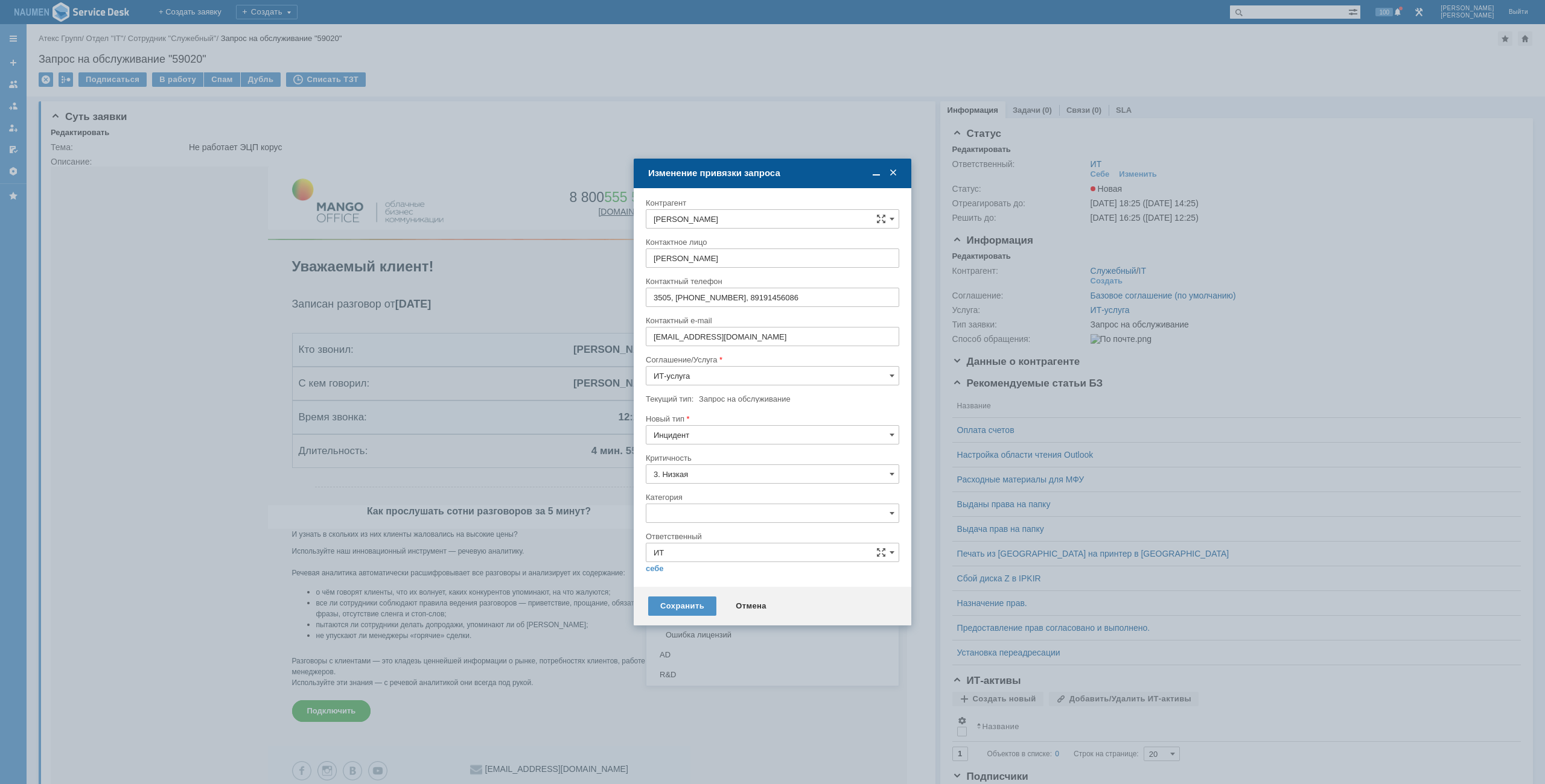
click at [701, 573] on span "Внутренние ошибки 1С" at bounding box center [772, 575] width 238 height 9
type input "Внутренние ошибки 1С"
click at [657, 562] on div "себе своей команде" at bounding box center [772, 568] width 254 height 11
click at [658, 565] on link "себе" at bounding box center [654, 569] width 18 height 9
type input "[PERSON_NAME]"
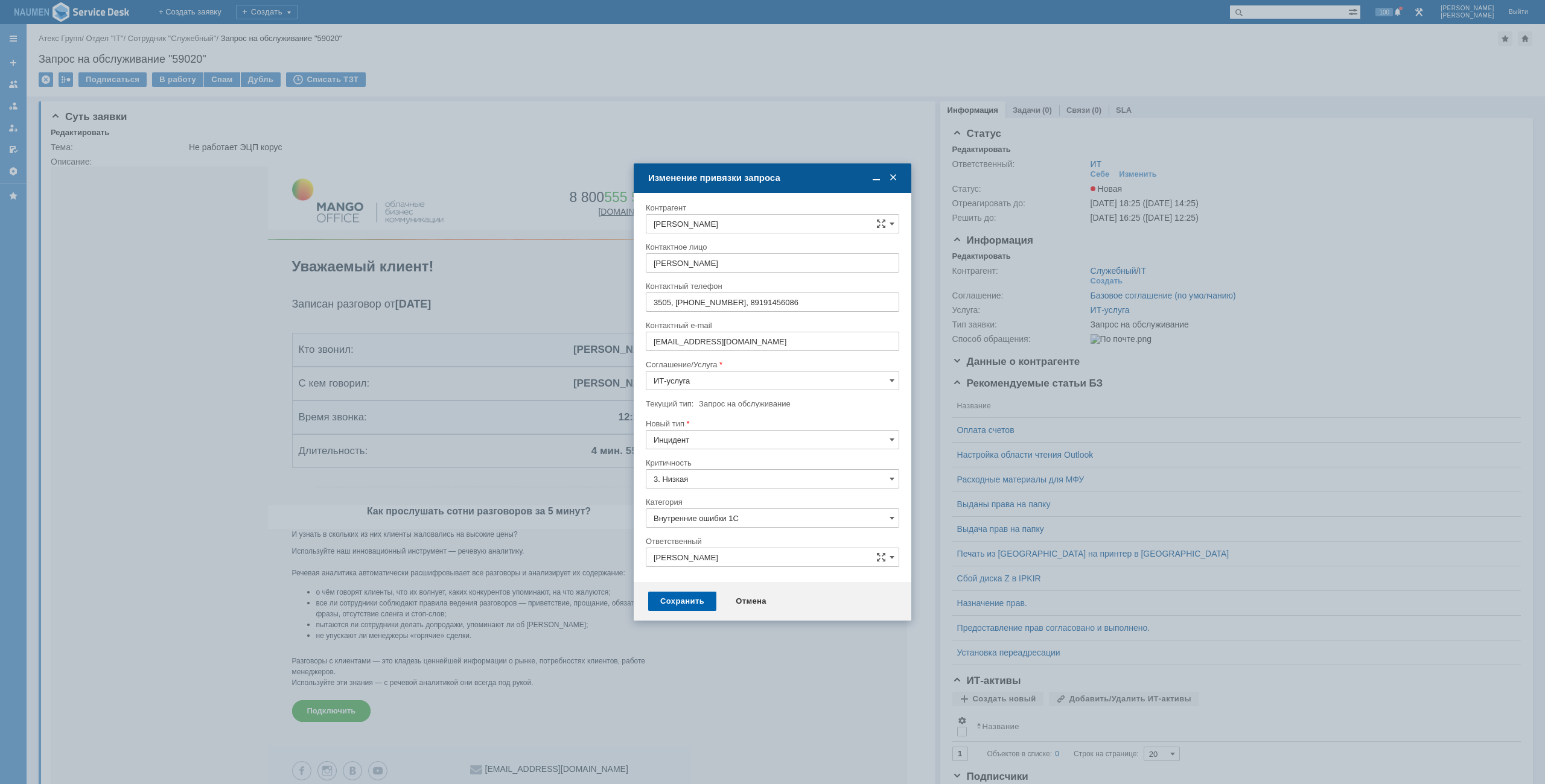
click at [686, 611] on div "Сохранить" at bounding box center [682, 601] width 68 height 19
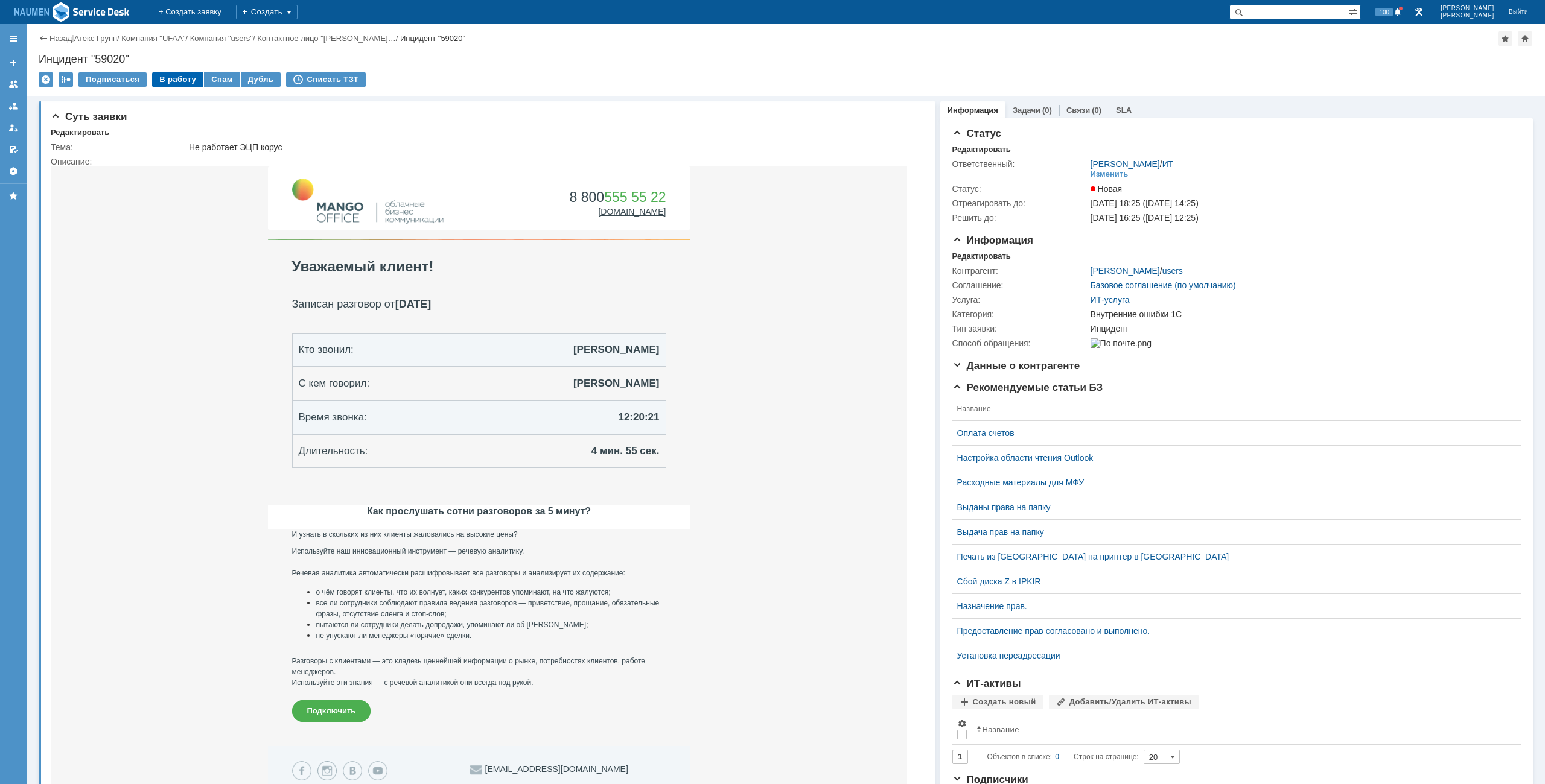
click at [173, 78] on div "В работу" at bounding box center [178, 79] width 52 height 14
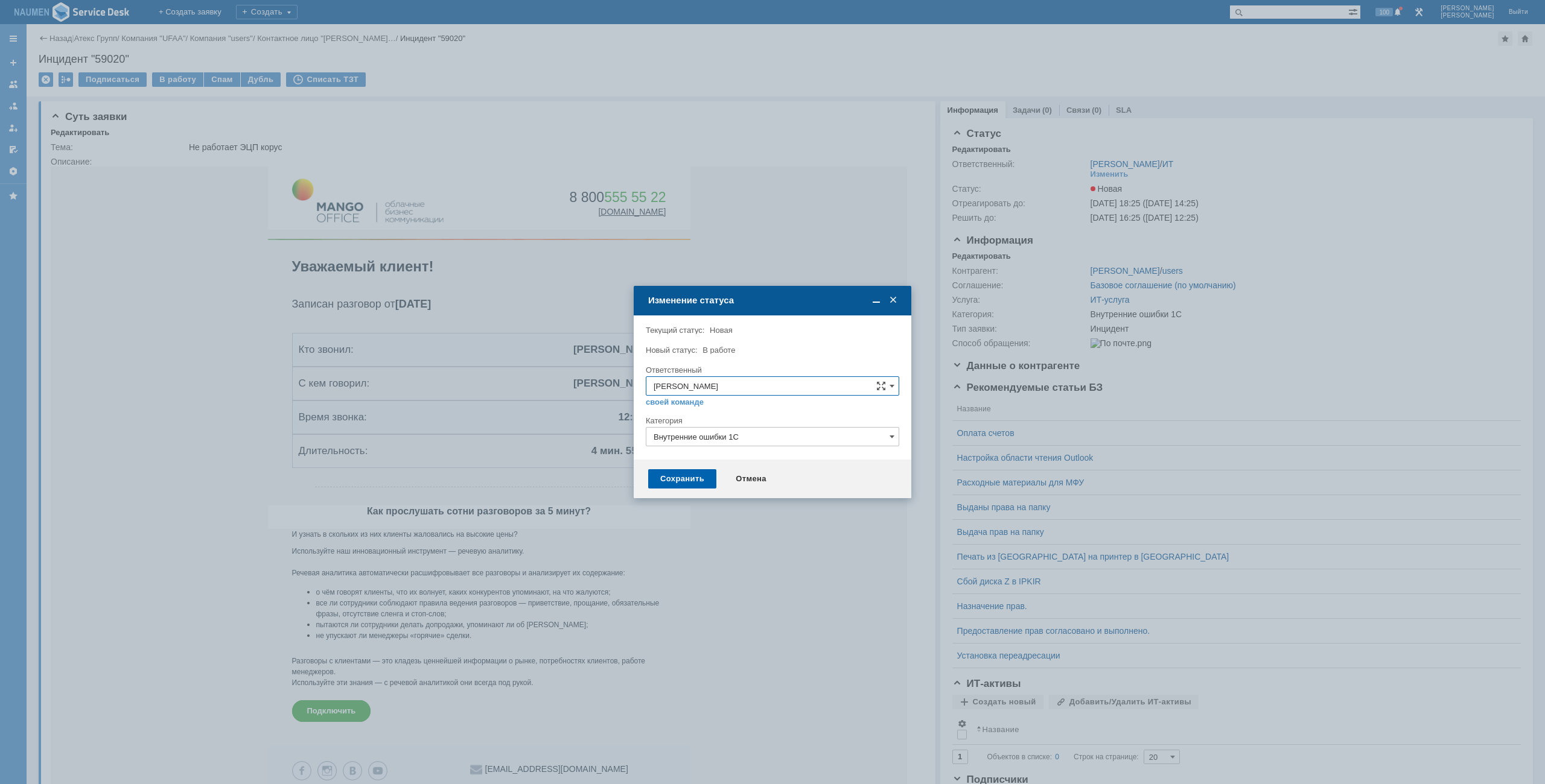
click at [683, 472] on div "Сохранить" at bounding box center [682, 479] width 68 height 19
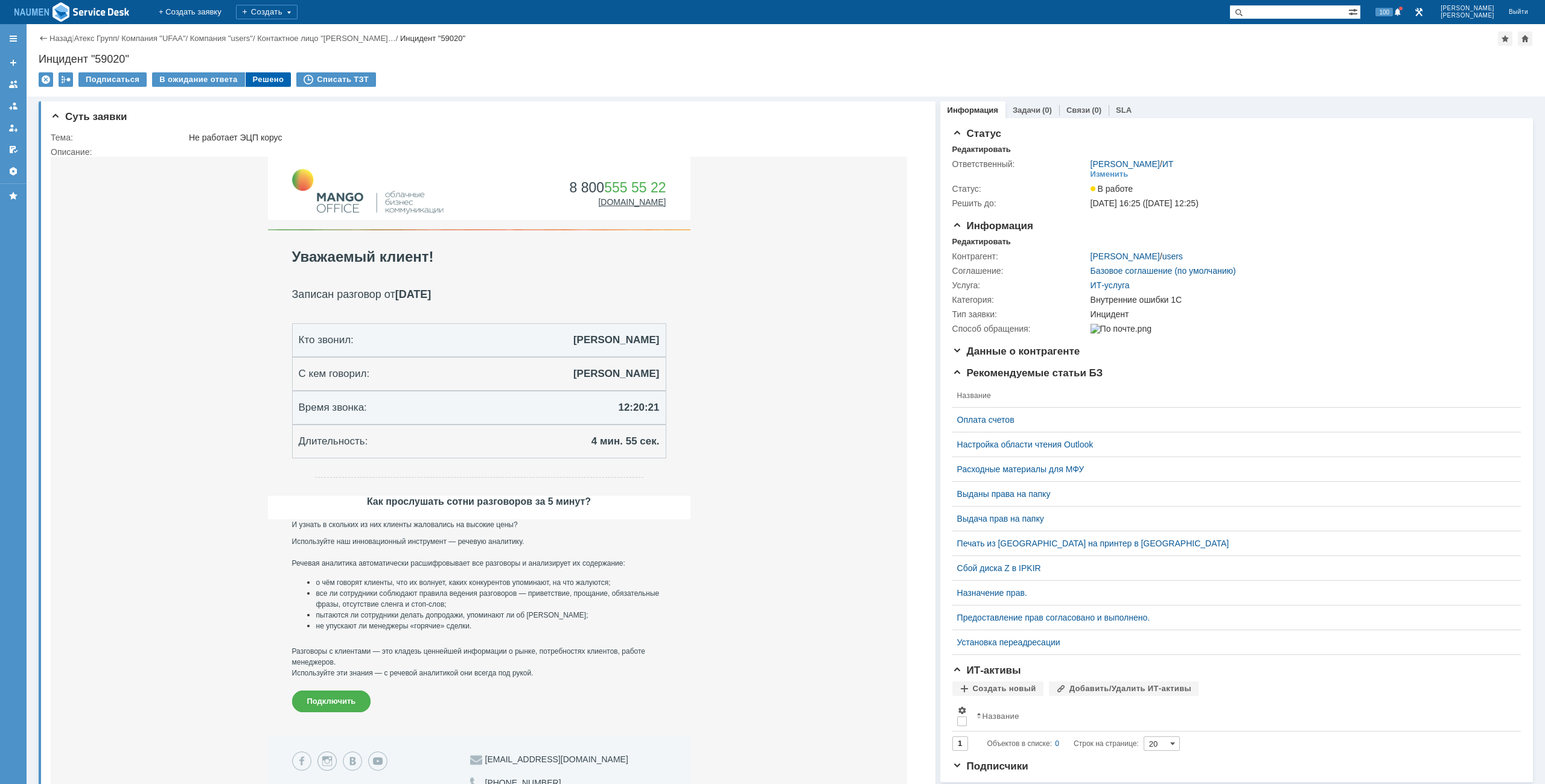
click at [252, 79] on div "Решено" at bounding box center [268, 79] width 46 height 14
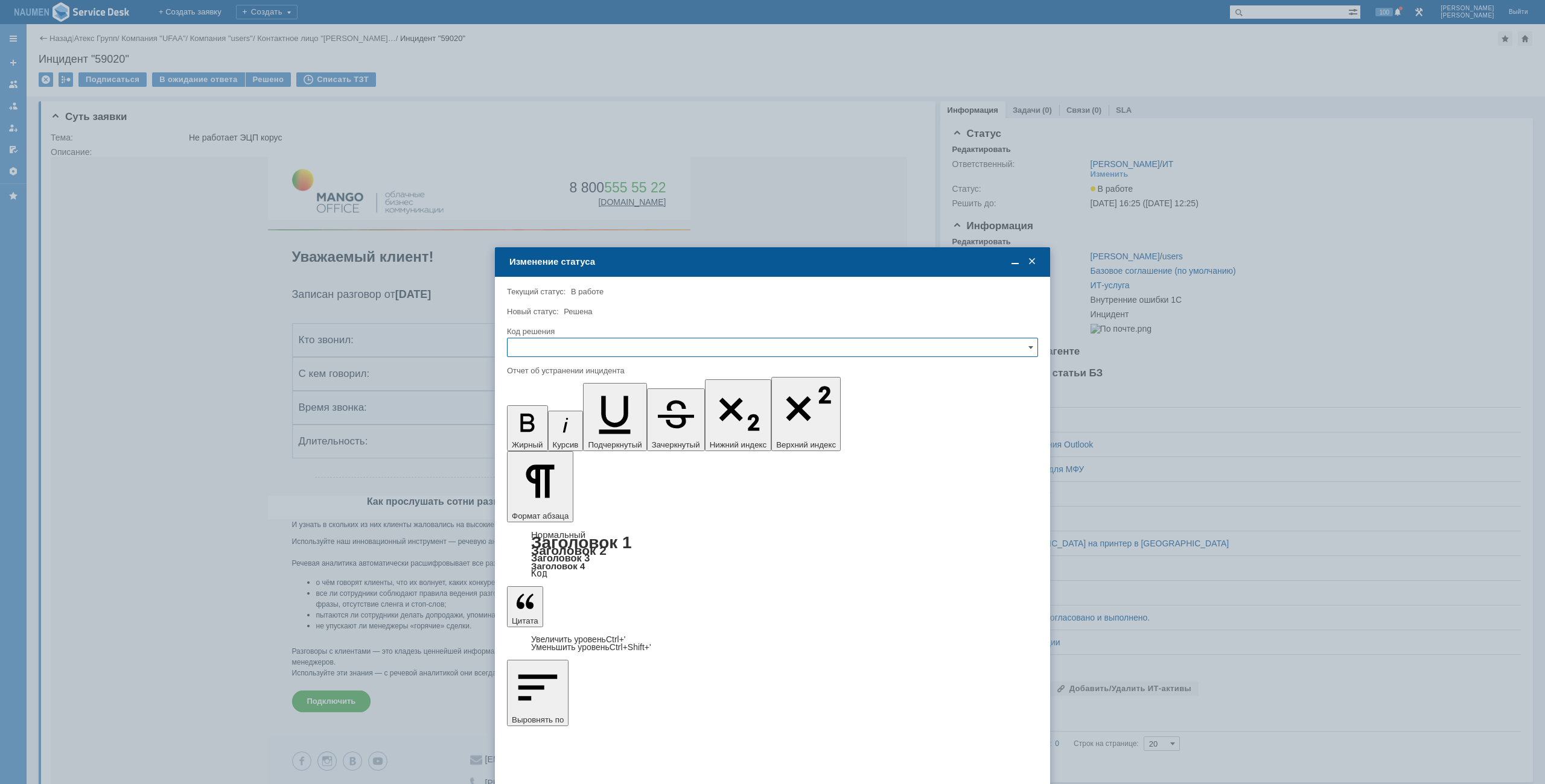
click at [548, 348] on input "text" at bounding box center [772, 347] width 531 height 19
click at [543, 431] on span "Решено" at bounding box center [772, 429] width 516 height 9
type input "Решено"
